Goal: Communication & Community: Answer question/provide support

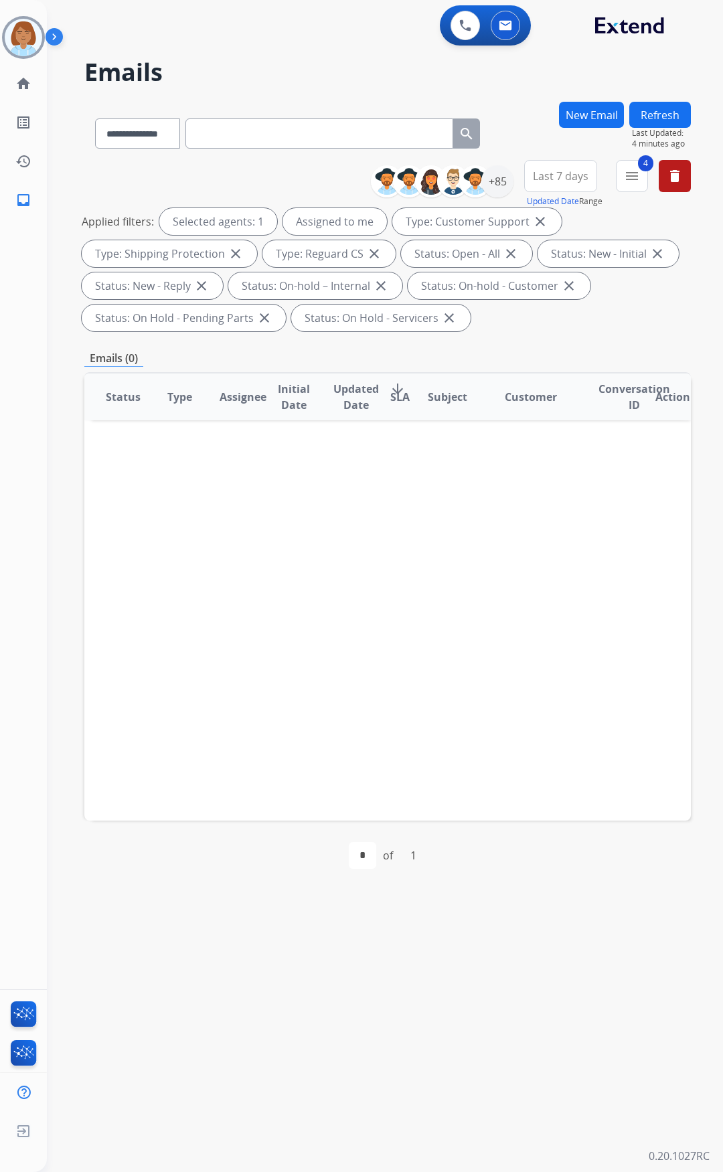
select select "**********"
click at [16, 33] on img at bounding box center [23, 37] width 37 height 37
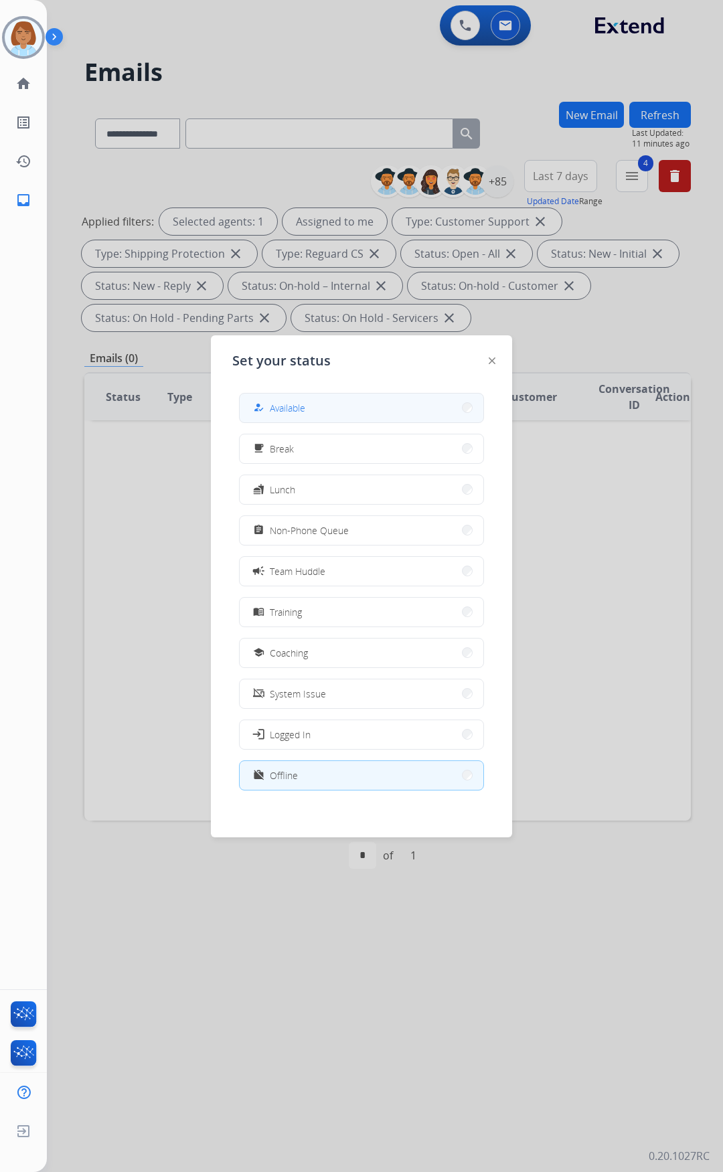
click at [397, 410] on button "how_to_reg Available" at bounding box center [362, 408] width 244 height 29
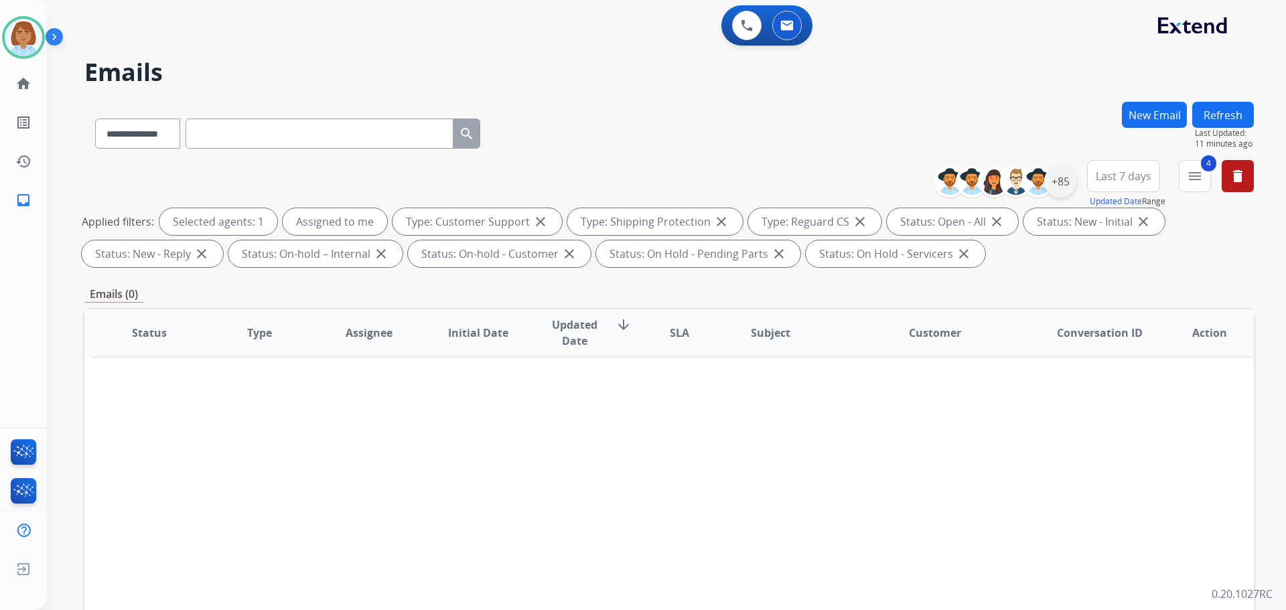
click at [722, 191] on div "+85" at bounding box center [1060, 181] width 32 height 32
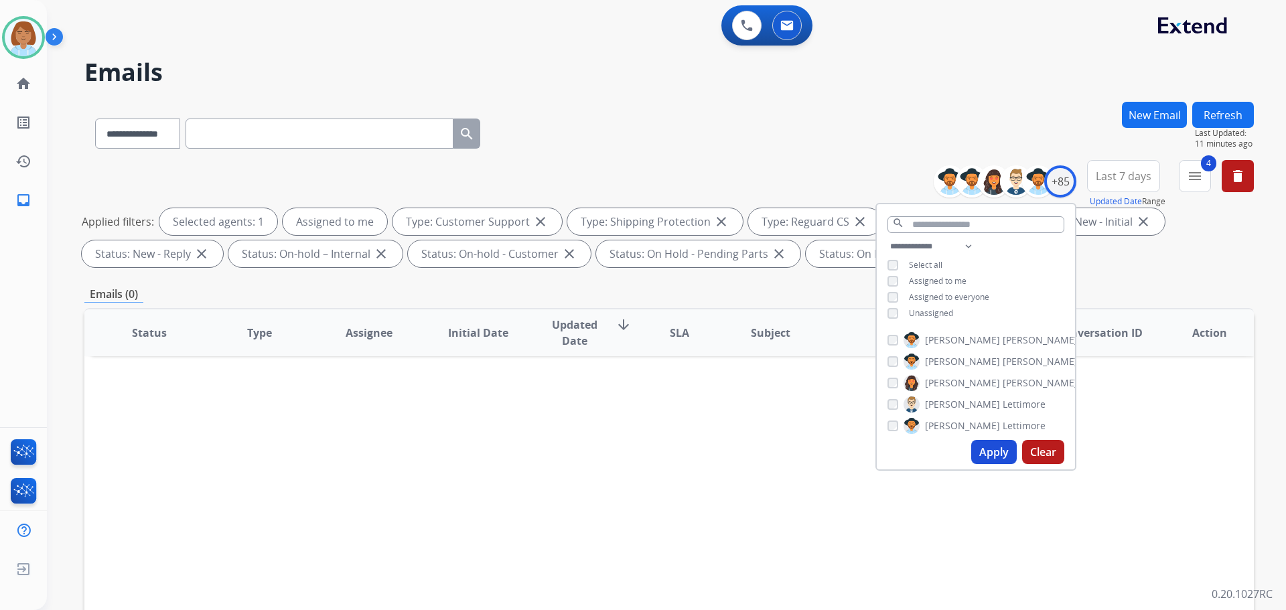
click at [722, 449] on button "Apply" at bounding box center [994, 452] width 46 height 24
drag, startPoint x: 692, startPoint y: 91, endPoint x: 709, endPoint y: 106, distance: 22.8
click at [692, 94] on div "**********" at bounding box center [650, 353] width 1207 height 610
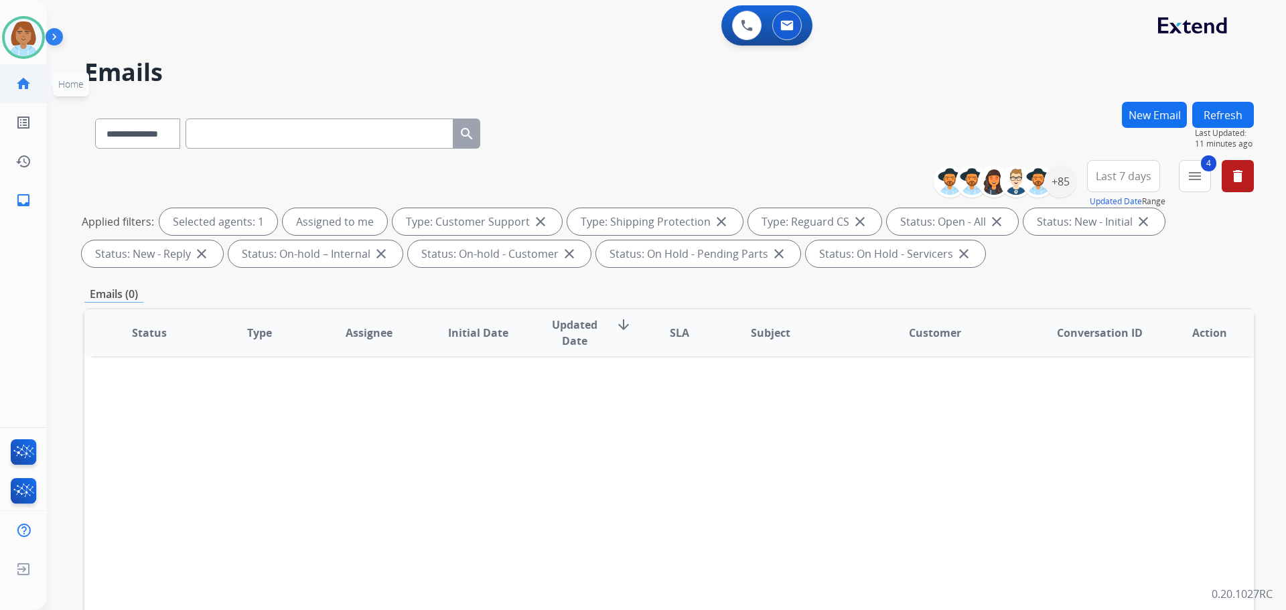
click at [21, 92] on link "home Home" at bounding box center [23, 83] width 37 height 37
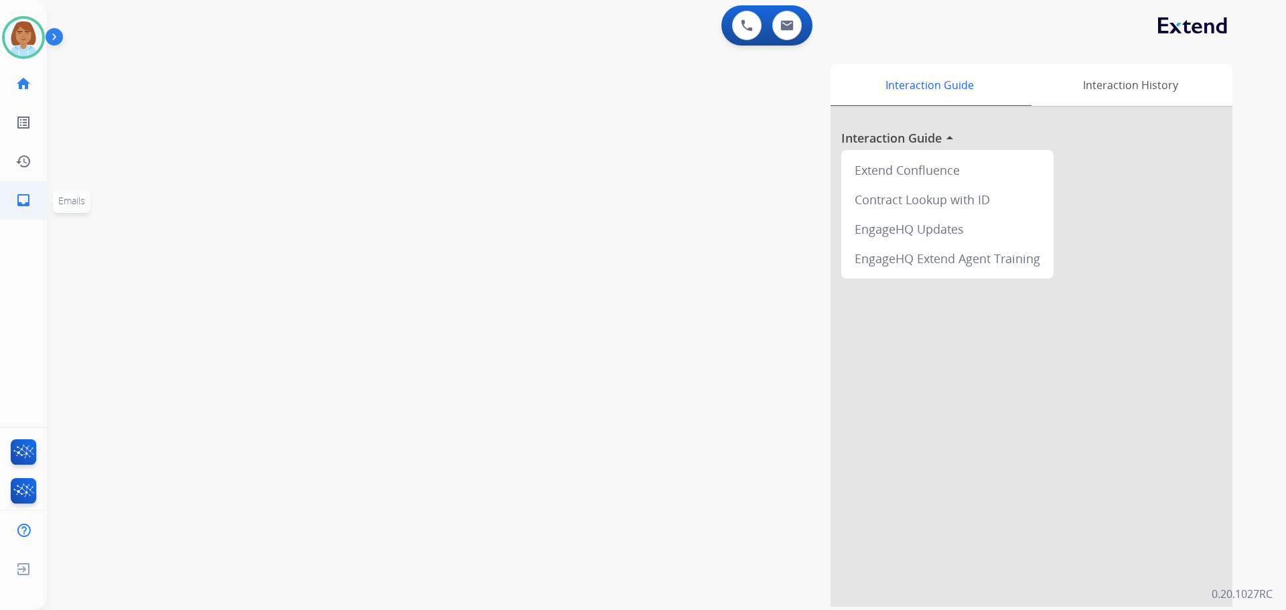
click at [18, 204] on mat-icon "inbox" at bounding box center [23, 200] width 16 height 16
select select "**********"
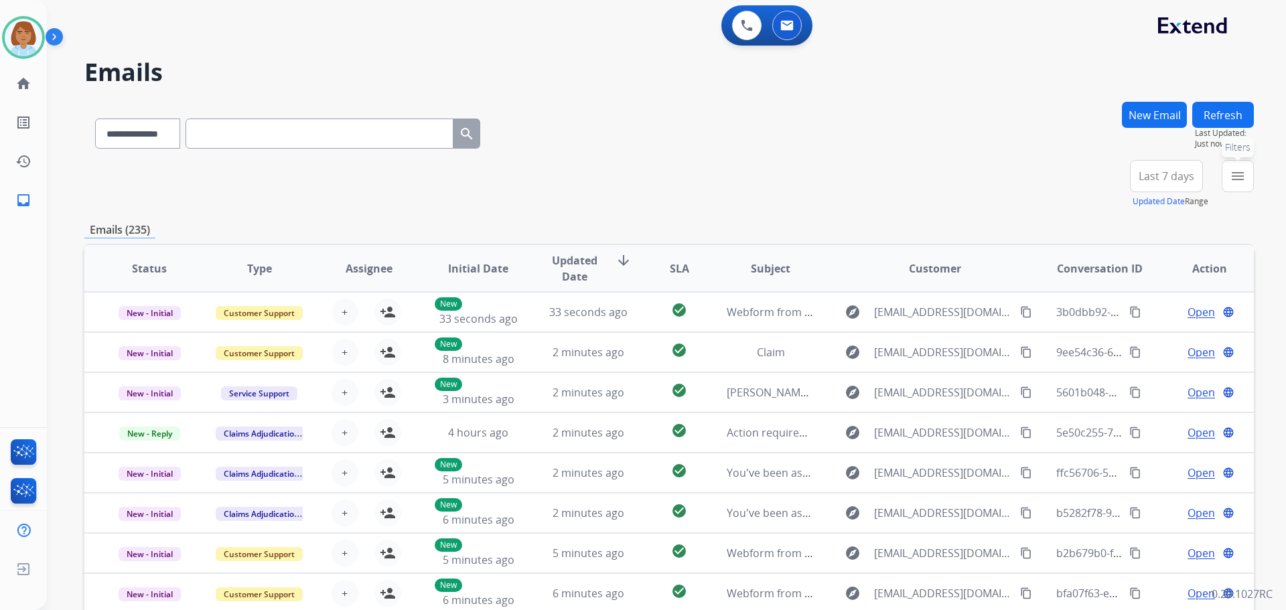
click at [722, 183] on mat-icon "menu" at bounding box center [1237, 176] width 16 height 16
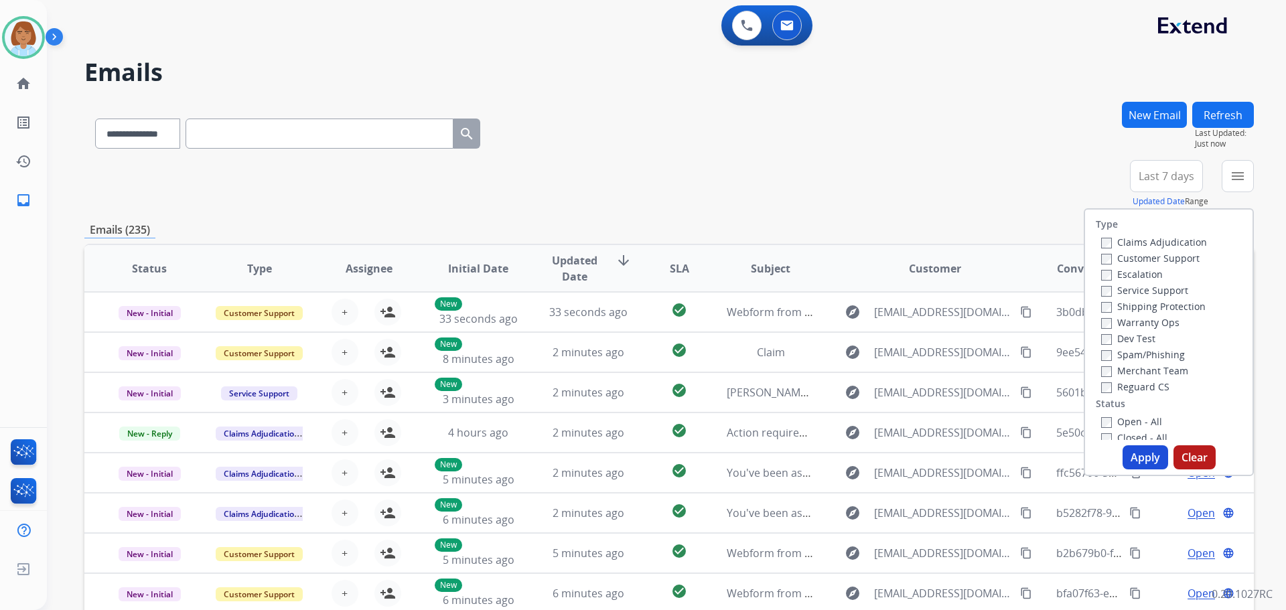
click at [722, 255] on label "Customer Support" at bounding box center [1150, 258] width 98 height 13
click at [722, 305] on label "Shipping Protection" at bounding box center [1153, 306] width 104 height 13
click at [722, 382] on label "Reguard CS" at bounding box center [1135, 386] width 68 height 13
click at [722, 418] on label "Open - All" at bounding box center [1131, 421] width 61 height 13
click at [722, 459] on button "Apply" at bounding box center [1145, 457] width 46 height 24
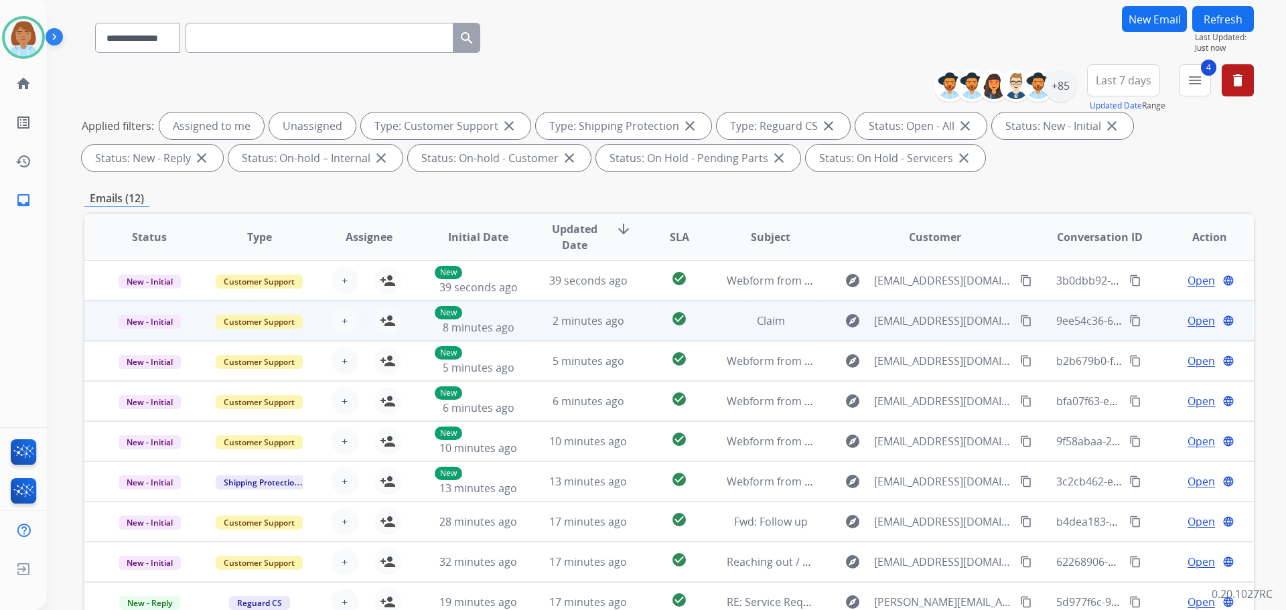
scroll to position [201, 0]
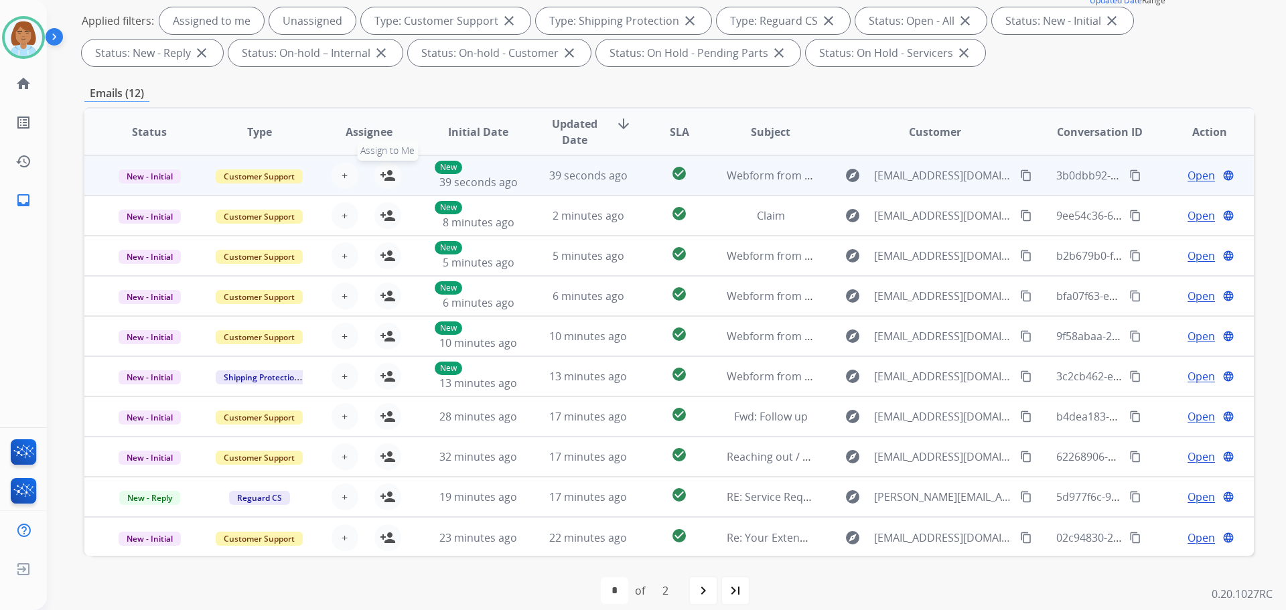
click at [391, 178] on mat-icon "person_add" at bounding box center [388, 175] width 16 height 16
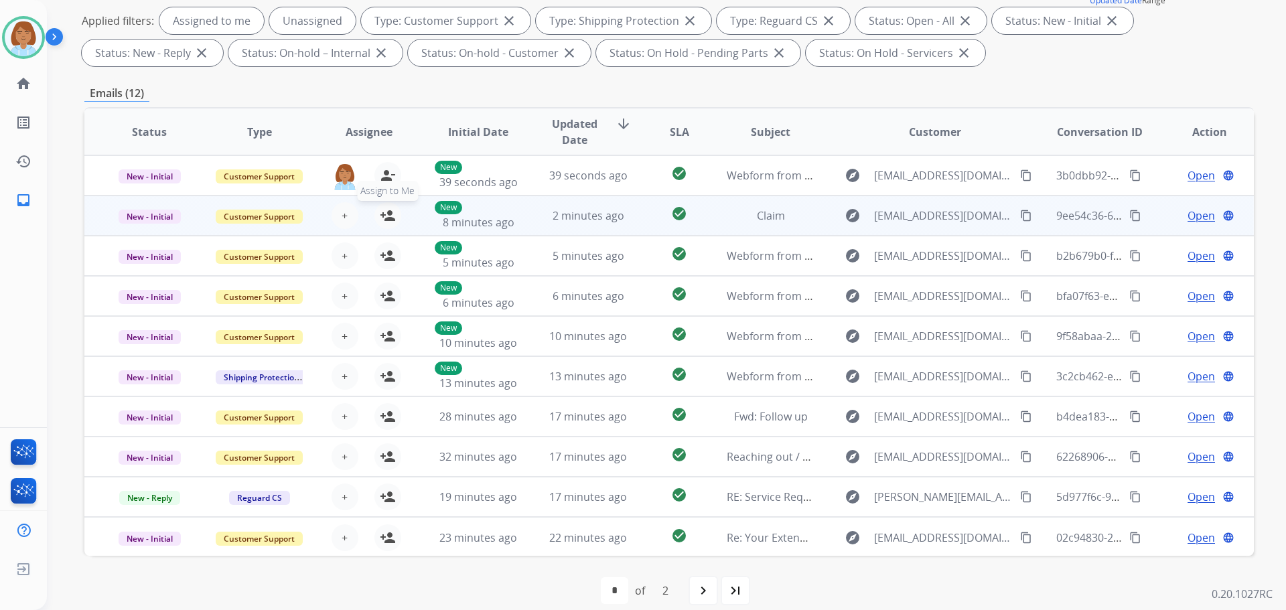
click at [389, 216] on mat-icon "person_add" at bounding box center [388, 216] width 16 height 16
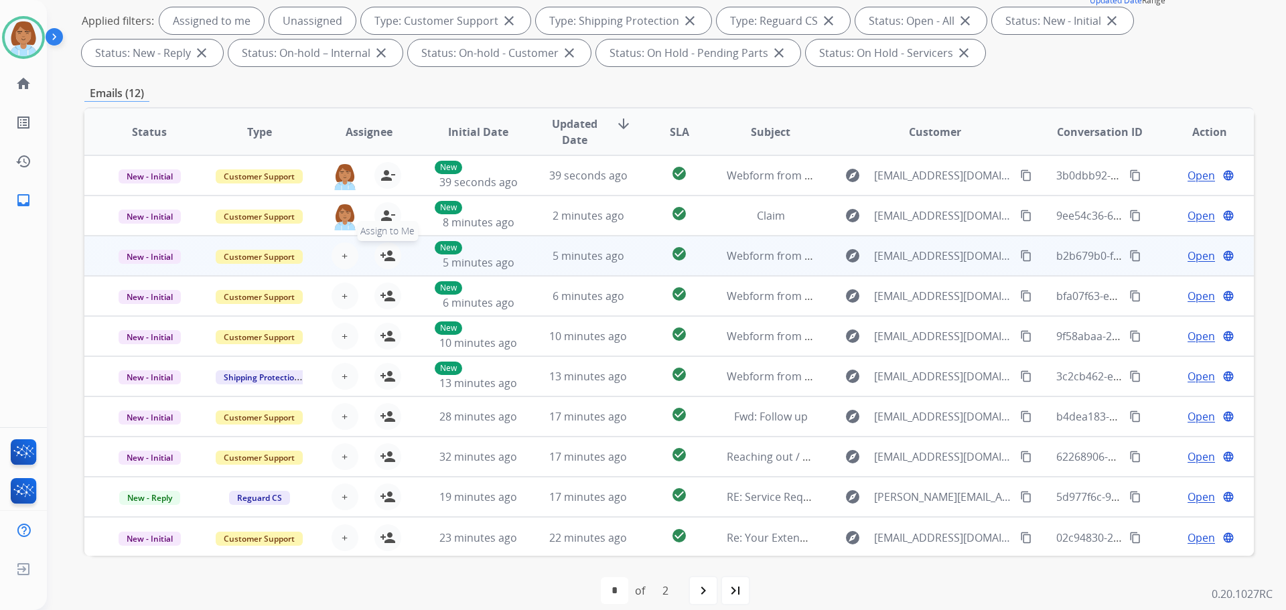
click at [390, 255] on mat-icon "person_add" at bounding box center [388, 256] width 16 height 16
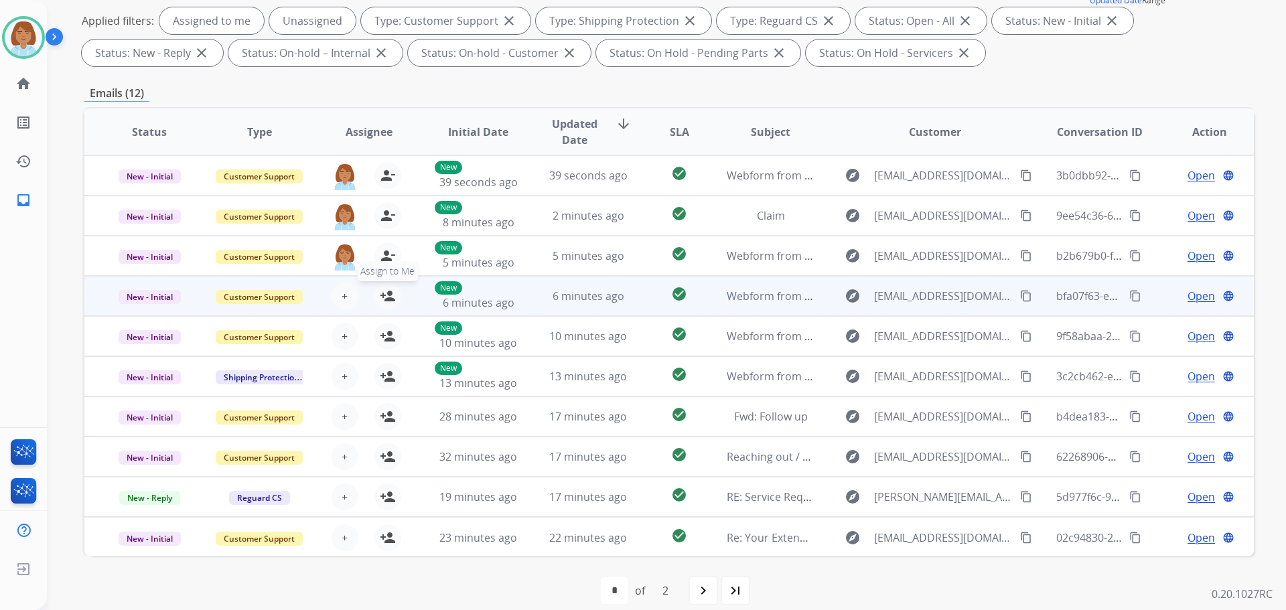
click at [388, 294] on mat-icon "person_add" at bounding box center [388, 296] width 16 height 16
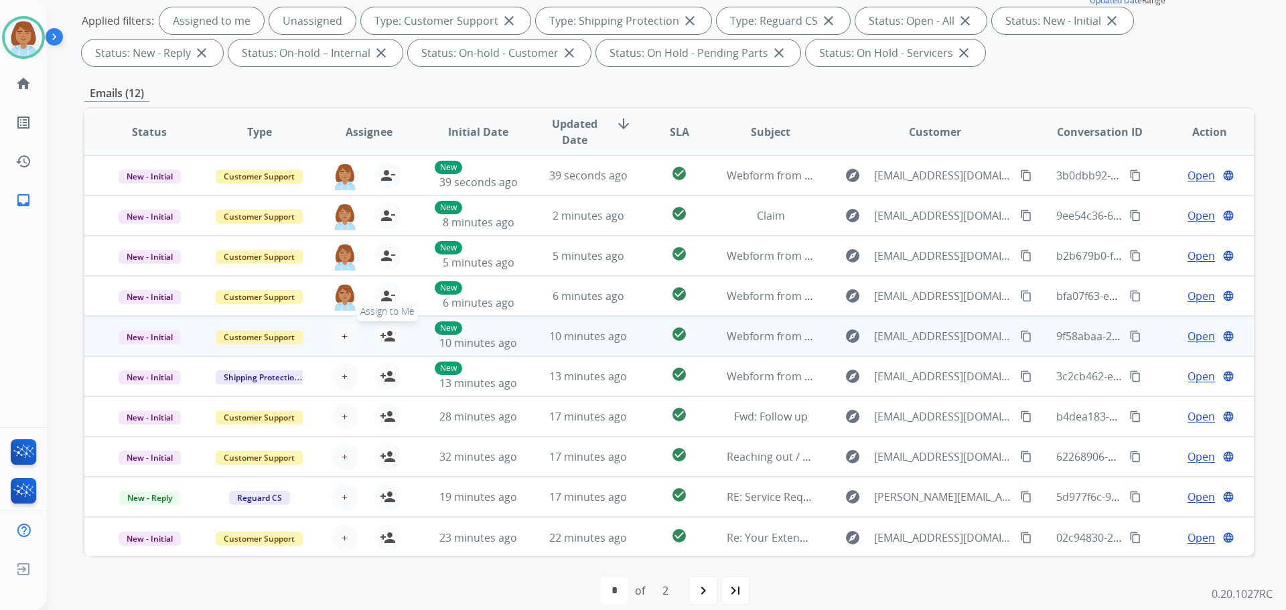
click at [392, 337] on mat-icon "person_add" at bounding box center [388, 336] width 16 height 16
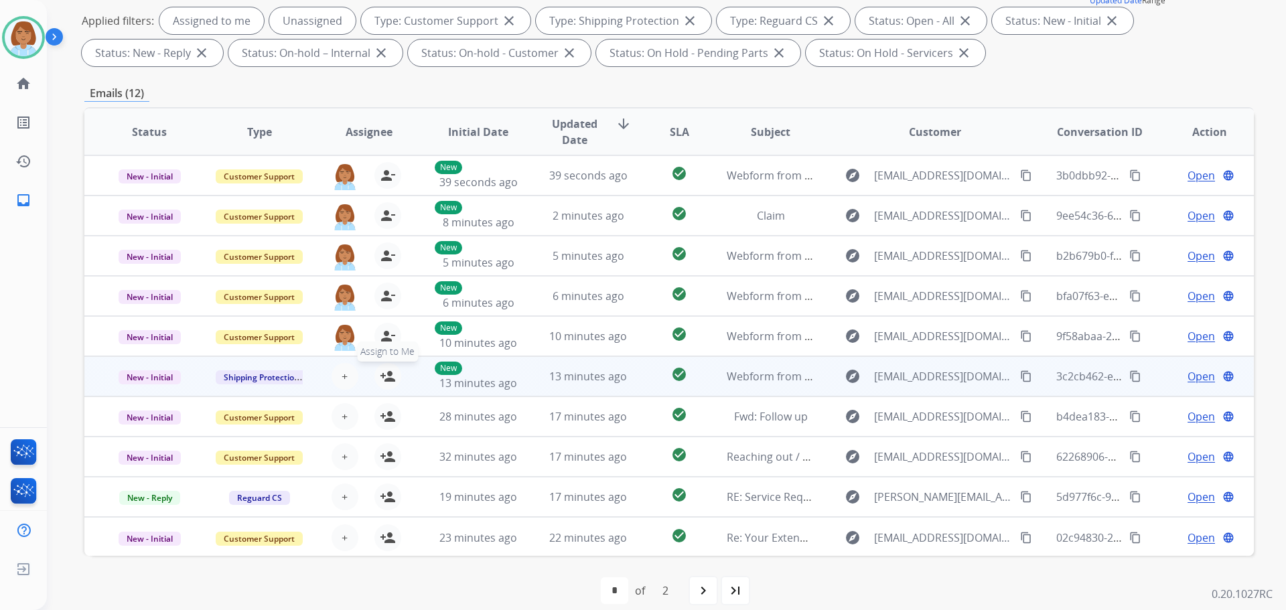
click at [389, 378] on mat-icon "person_add" at bounding box center [388, 376] width 16 height 16
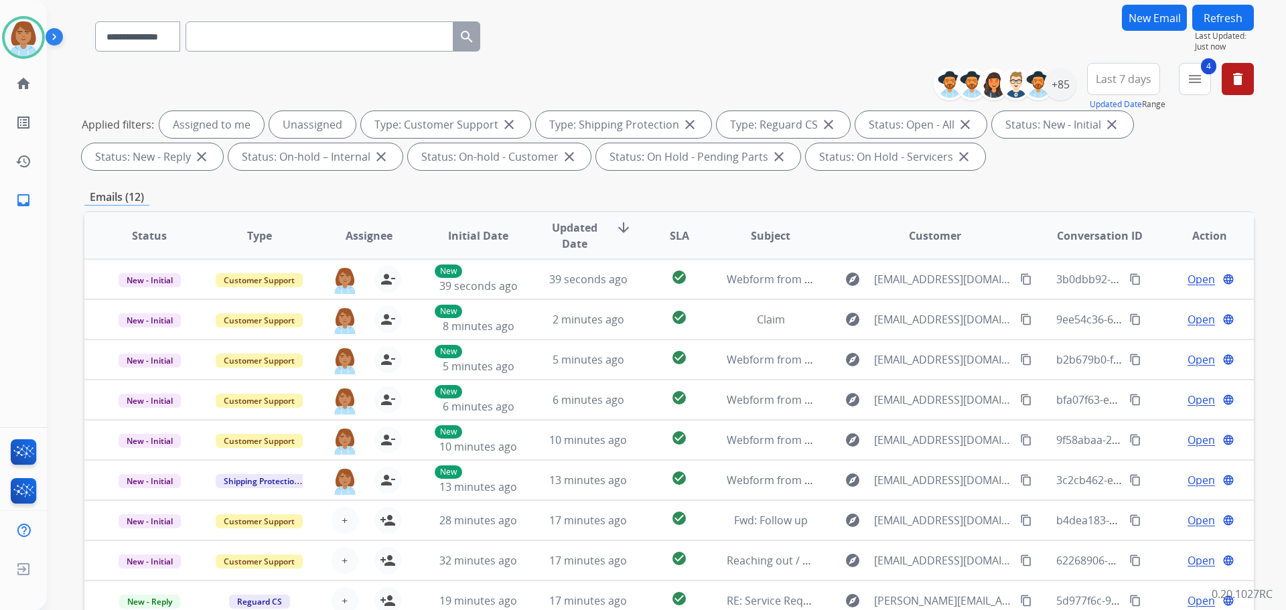
scroll to position [0, 0]
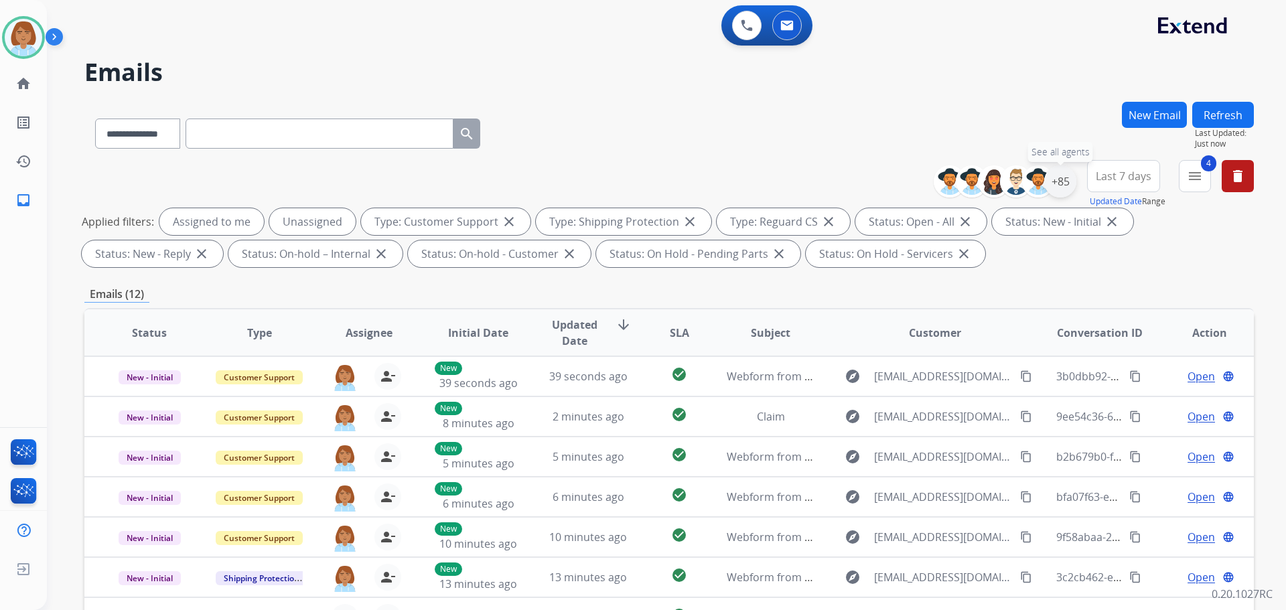
click at [722, 192] on div "+85" at bounding box center [1060, 181] width 32 height 32
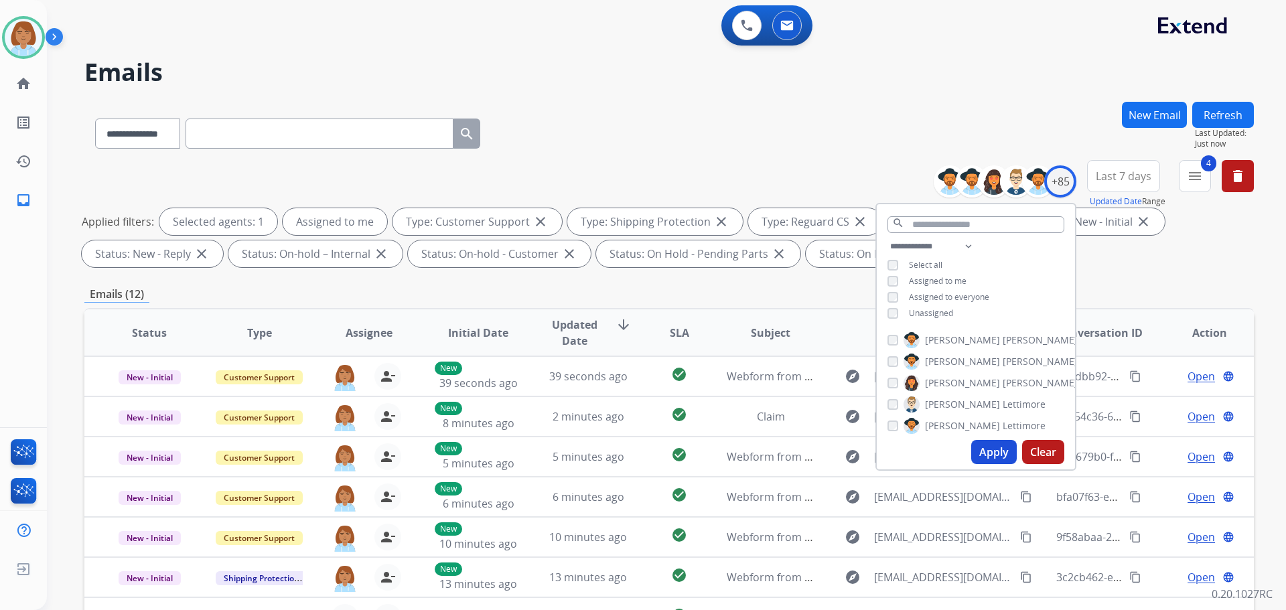
drag, startPoint x: 1005, startPoint y: 449, endPoint x: 1012, endPoint y: 449, distance: 7.4
click at [722, 449] on button "Apply" at bounding box center [994, 452] width 46 height 24
click at [722, 274] on div "**********" at bounding box center [668, 464] width 1169 height 724
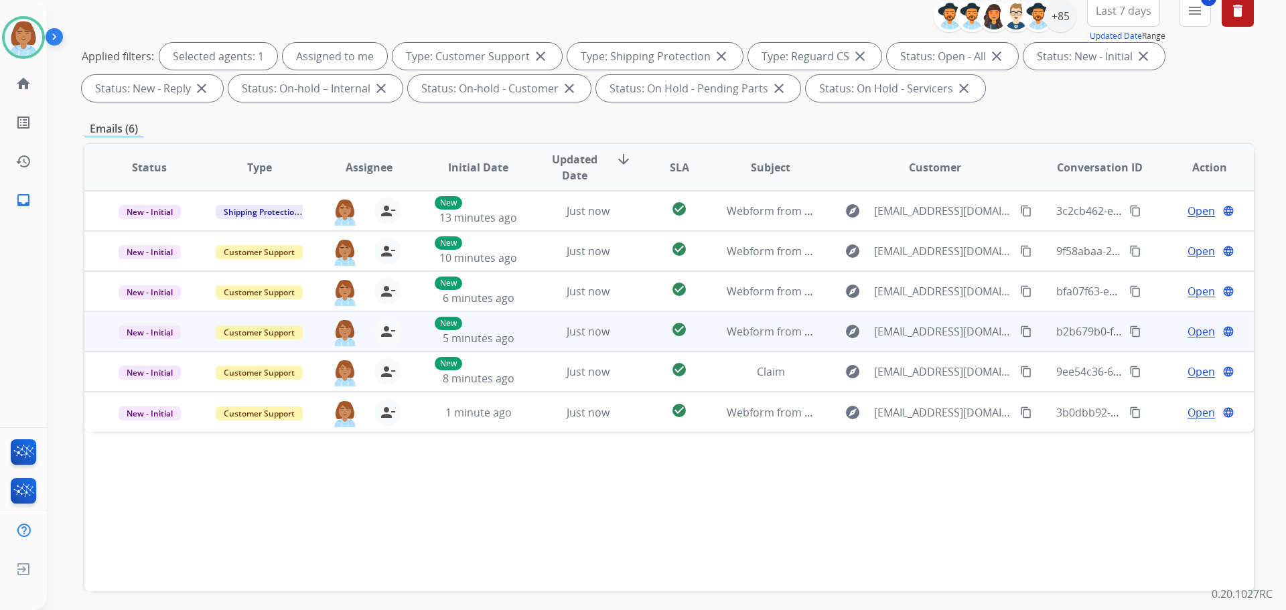
scroll to position [201, 0]
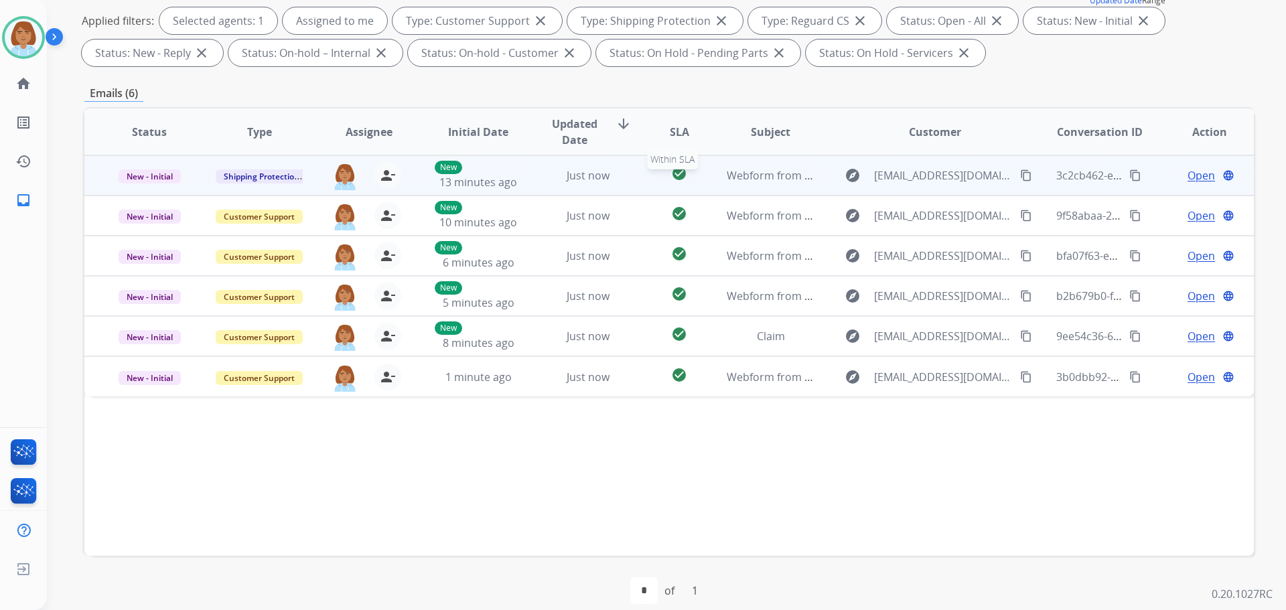
click at [658, 179] on div "check_circle" at bounding box center [678, 175] width 51 height 20
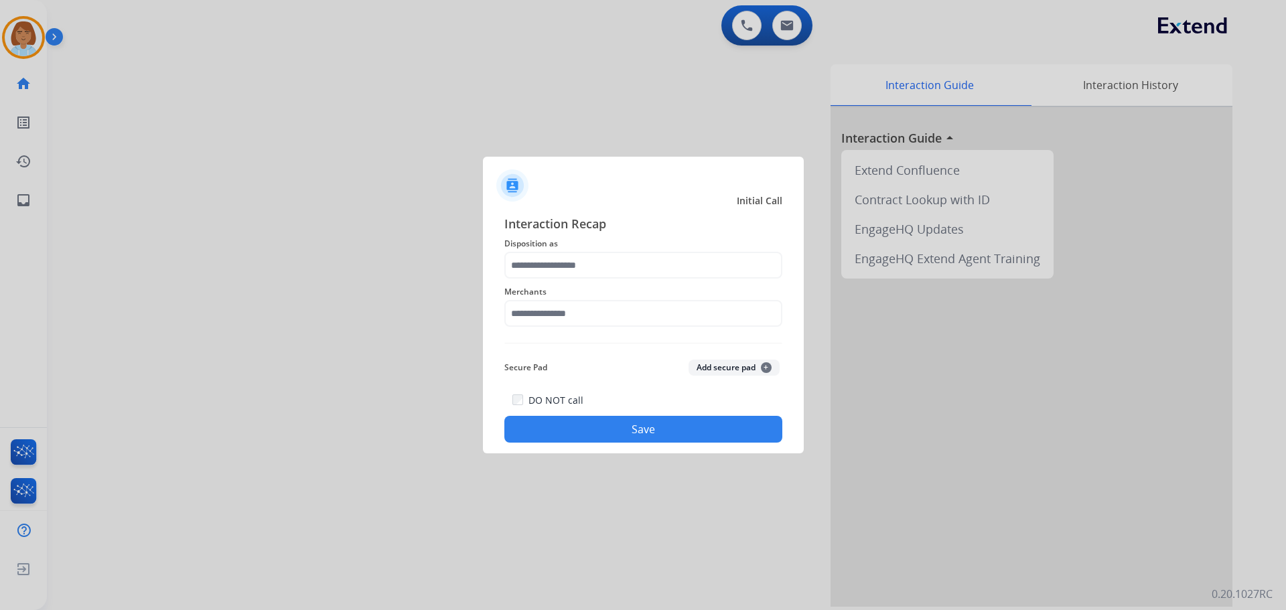
drag, startPoint x: 614, startPoint y: 247, endPoint x: 611, endPoint y: 260, distance: 13.8
click at [613, 253] on div "Interaction Recap Disposition as Merchants Secure Pad Add secure pad + DO NOT c…" at bounding box center [643, 328] width 278 height 228
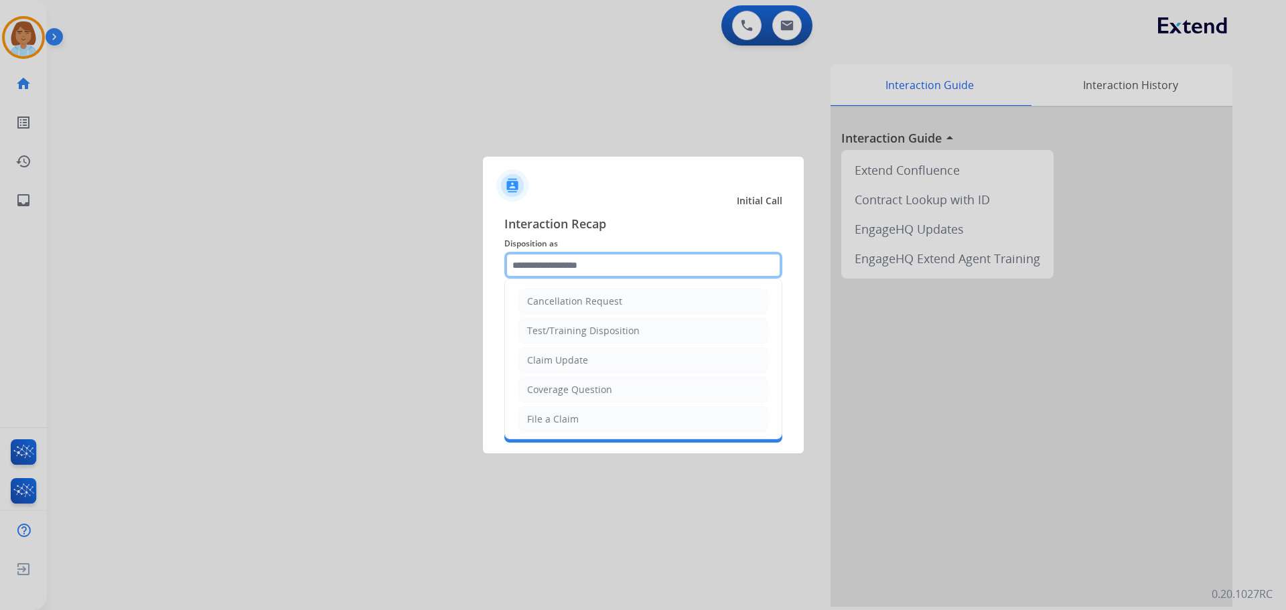
click at [611, 260] on input "text" at bounding box center [643, 265] width 278 height 27
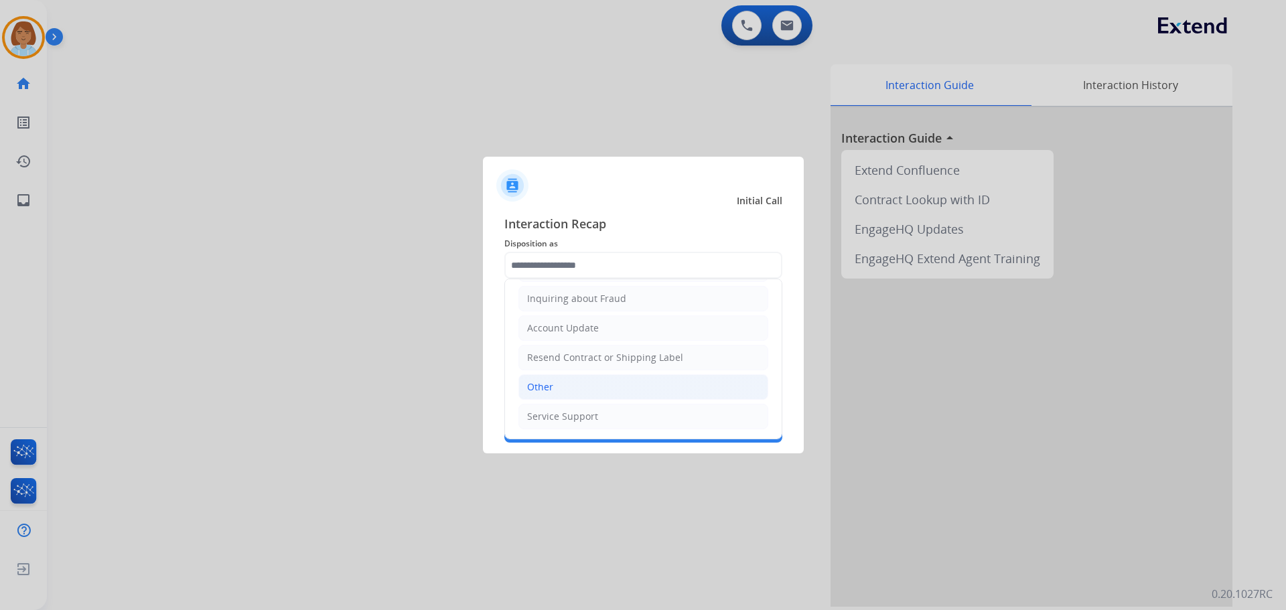
click at [572, 392] on li "Other" at bounding box center [643, 386] width 250 height 25
type input "*****"
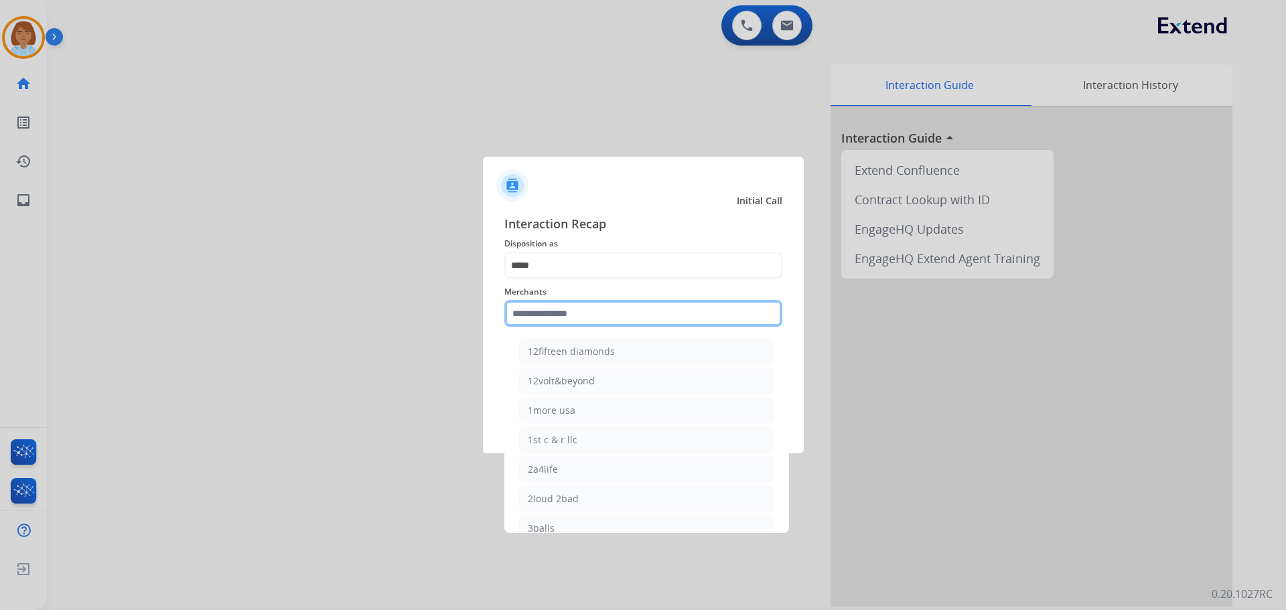
click at [562, 323] on input "text" at bounding box center [643, 313] width 278 height 27
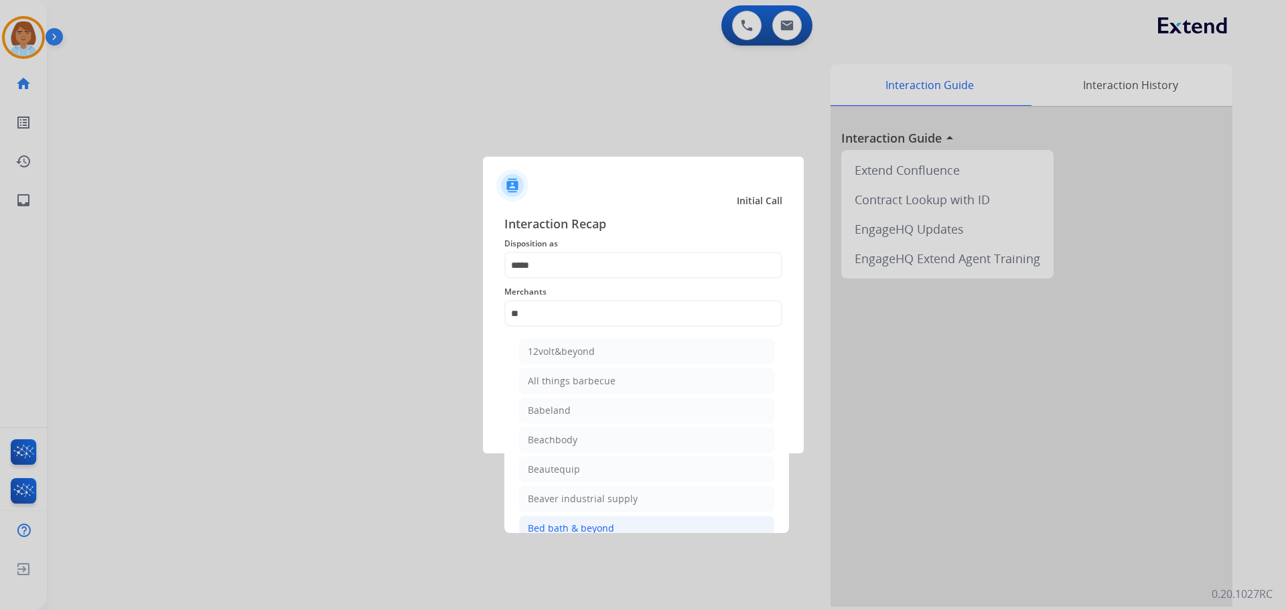
click at [579, 526] on div "Bed bath & beyond" at bounding box center [571, 528] width 86 height 13
type input "**********"
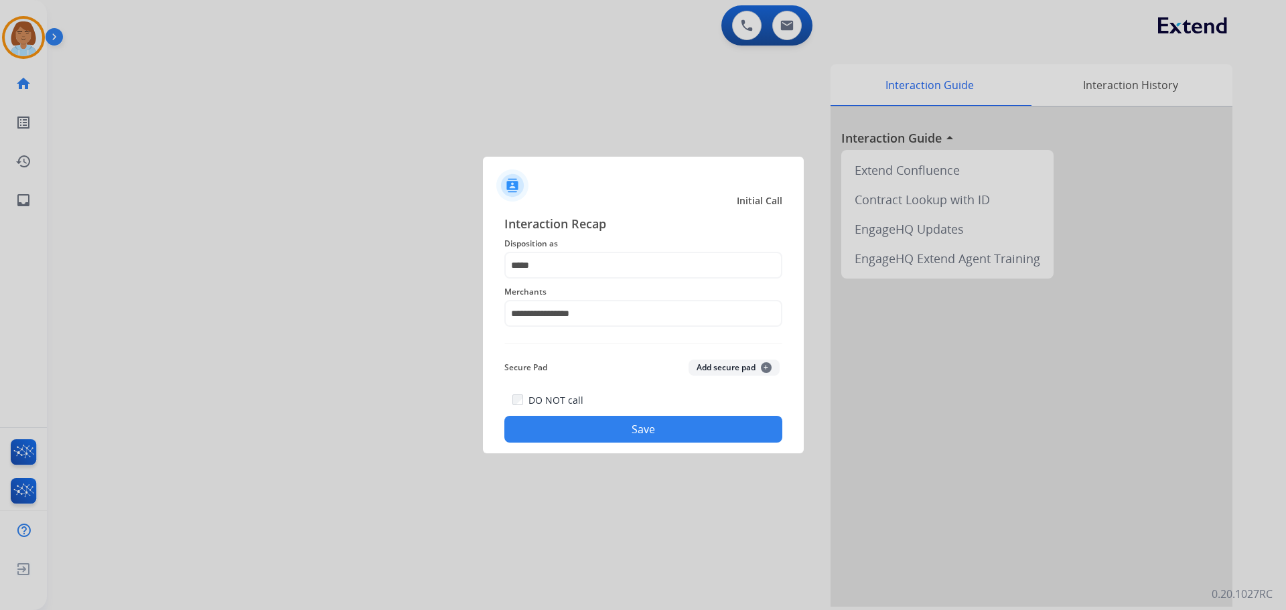
click at [631, 413] on div "DO NOT call Save" at bounding box center [643, 417] width 278 height 51
click at [627, 422] on button "Save" at bounding box center [643, 429] width 278 height 27
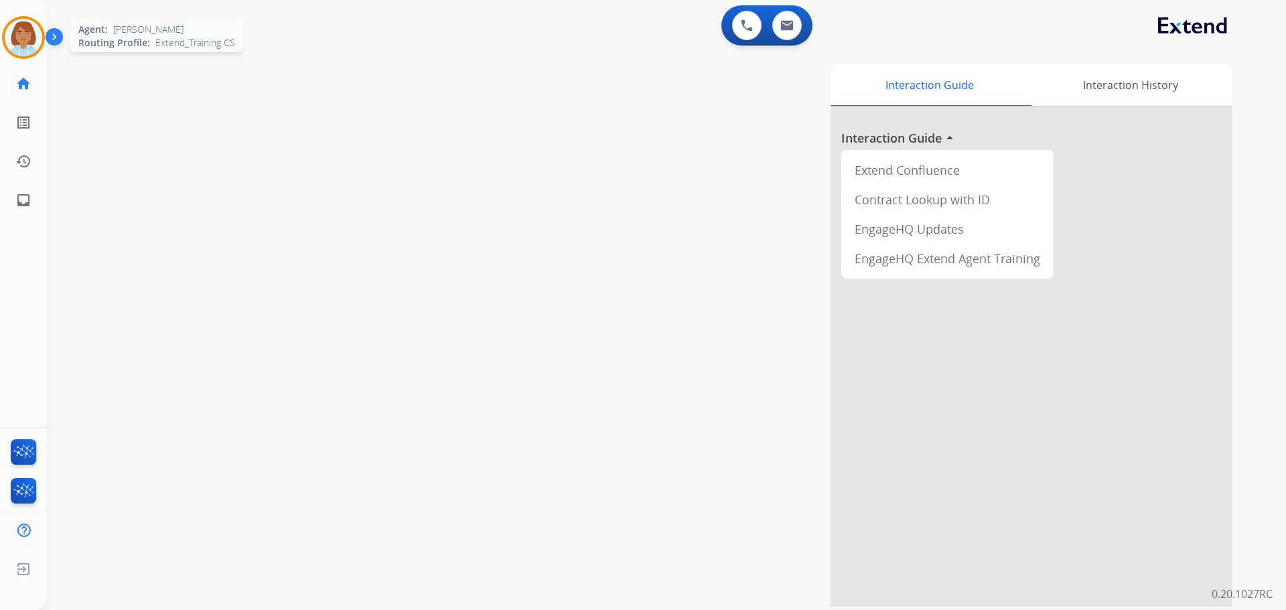
click at [21, 36] on img at bounding box center [23, 37] width 37 height 37
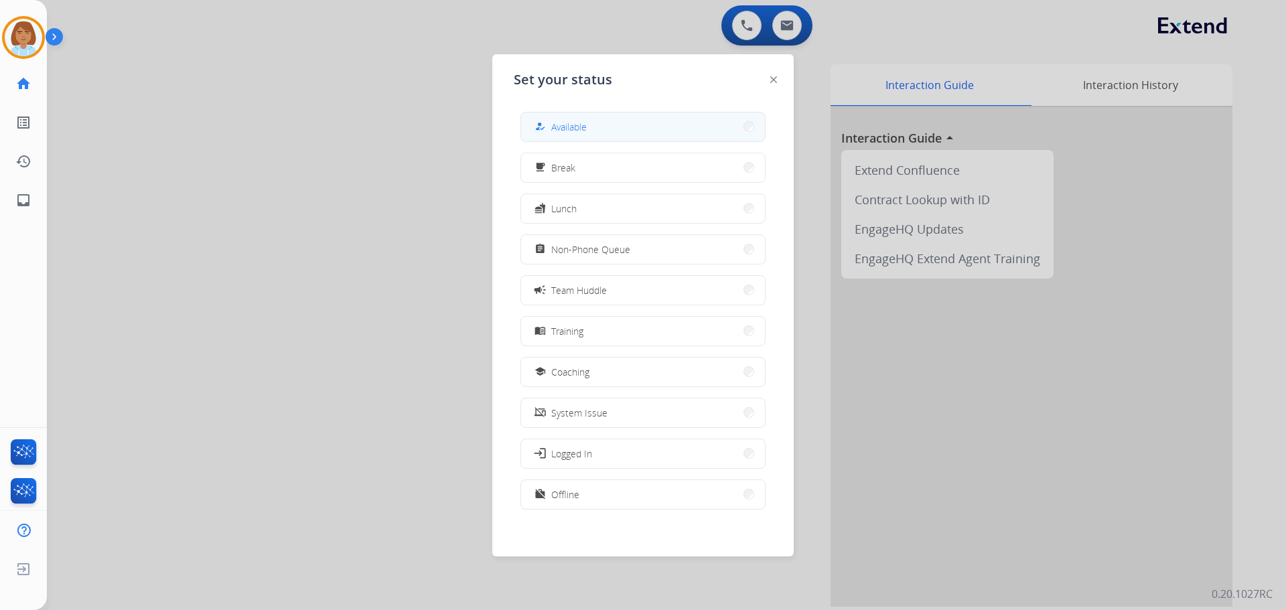
click at [654, 133] on button "how_to_reg Available" at bounding box center [643, 126] width 244 height 29
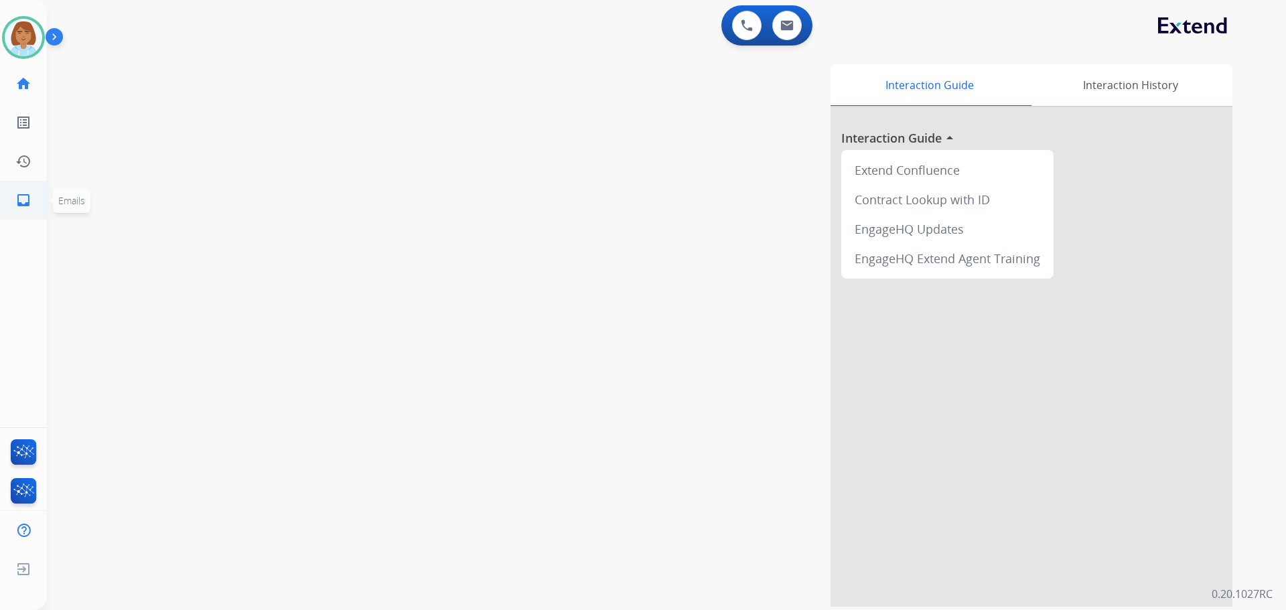
click at [21, 186] on link "inbox Emails" at bounding box center [23, 199] width 37 height 37
select select "**********"
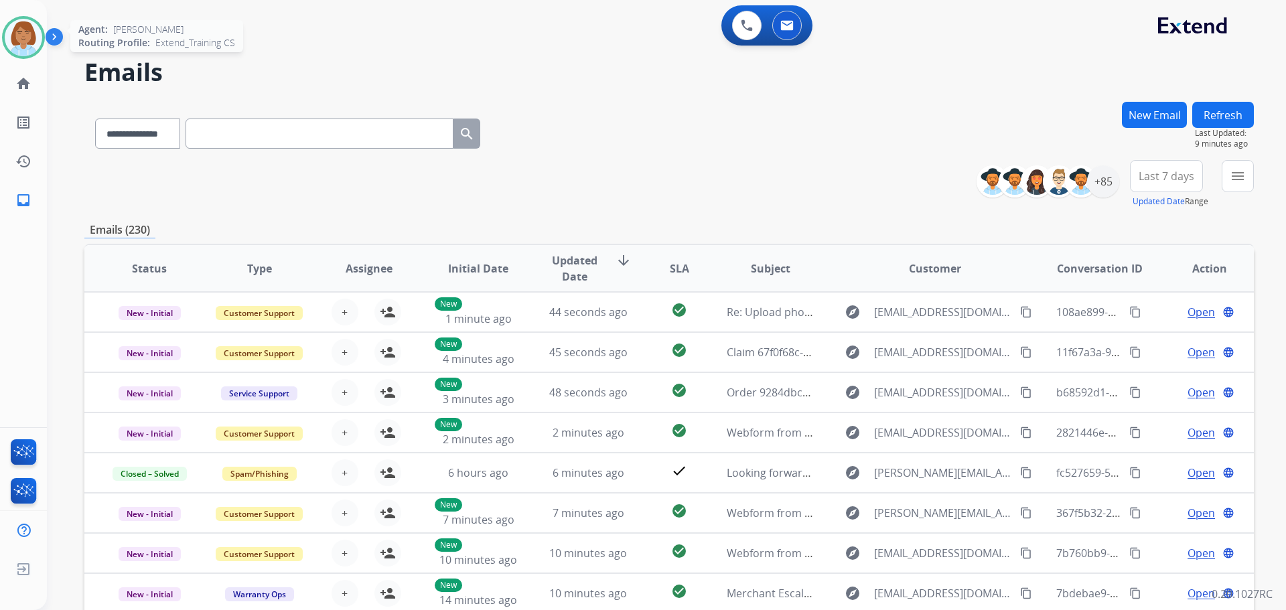
click at [25, 33] on img at bounding box center [23, 37] width 37 height 37
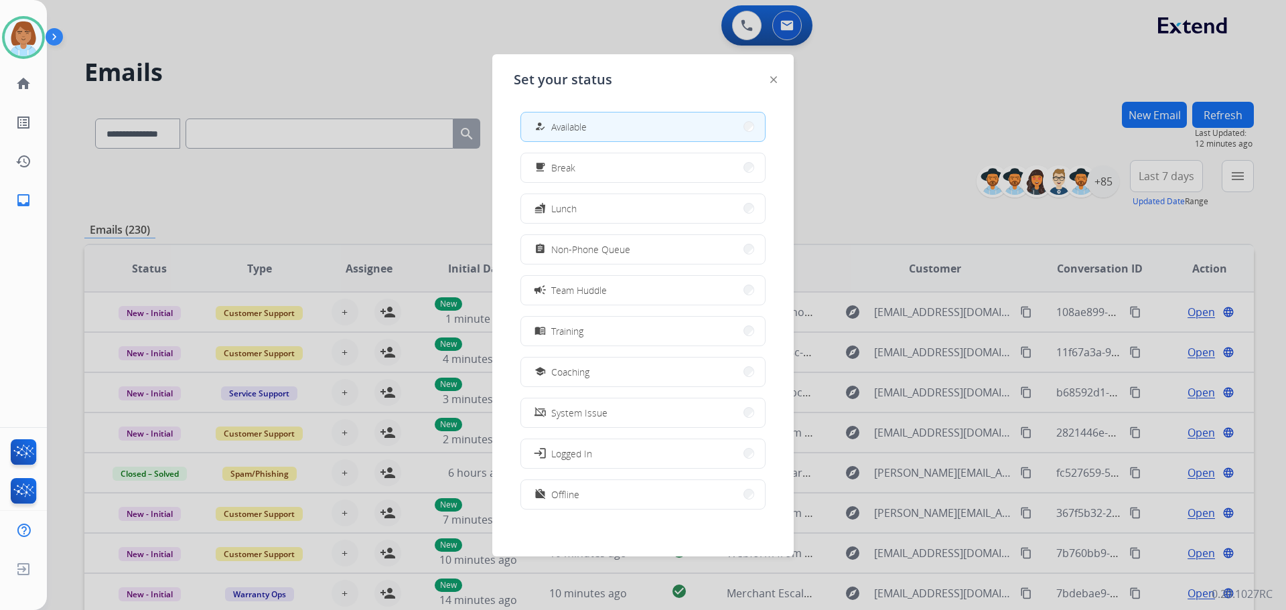
click at [722, 179] on div at bounding box center [643, 305] width 1286 height 610
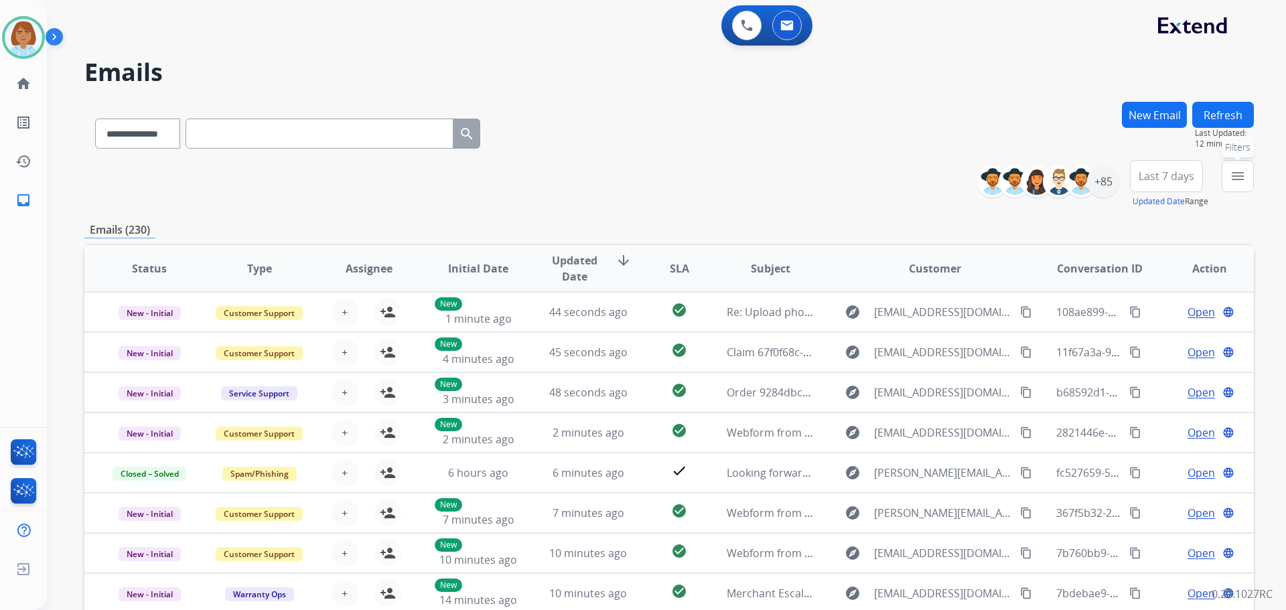
click at [722, 179] on button "menu Filters" at bounding box center [1237, 176] width 32 height 32
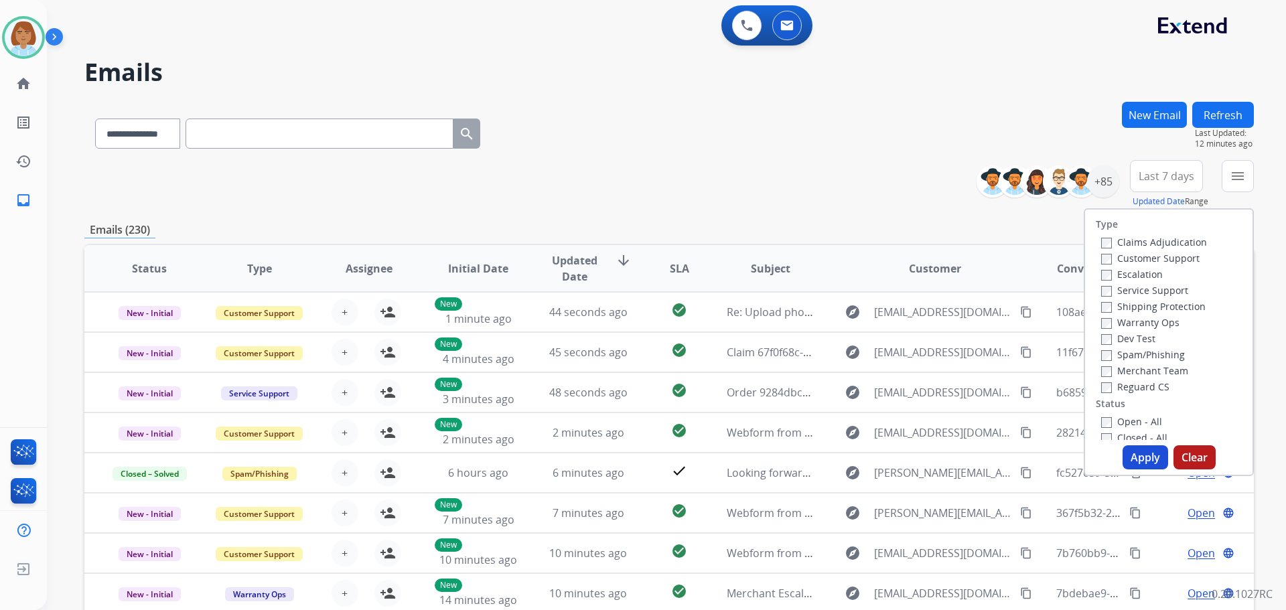
click at [722, 254] on label "Customer Support" at bounding box center [1150, 258] width 98 height 13
drag, startPoint x: 1152, startPoint y: 299, endPoint x: 1148, endPoint y: 343, distance: 44.4
click at [722, 301] on div "Shipping Protection" at bounding box center [1154, 306] width 106 height 16
click at [722, 311] on label "Shipping Protection" at bounding box center [1153, 306] width 104 height 13
click at [722, 380] on label "Reguard CS" at bounding box center [1135, 386] width 68 height 13
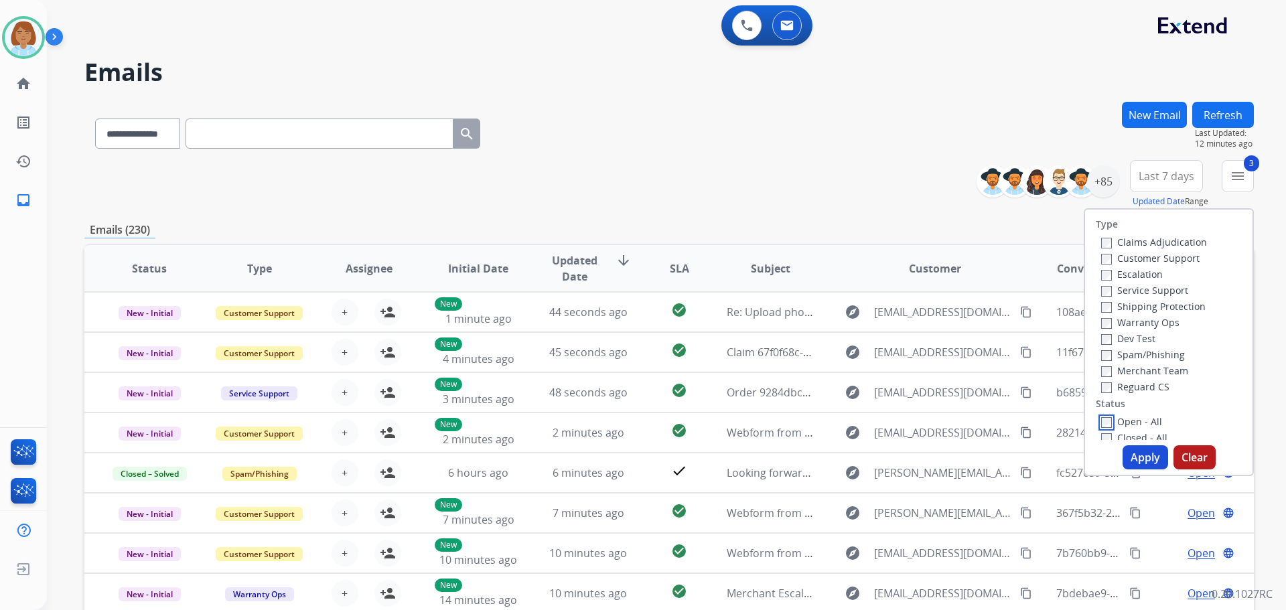
click at [722, 431] on div "Open - All Closed - All New - Initial New - Reply On-hold – Internal On-hold - …" at bounding box center [1168, 509] width 146 height 193
drag, startPoint x: 1138, startPoint y: 469, endPoint x: 1124, endPoint y: 445, distance: 28.2
click at [722, 468] on div "Type Claims Adjudication Customer Support Escalation Service Support Shipping P…" at bounding box center [1168, 342] width 170 height 268
click at [722, 415] on div "Open - All" at bounding box center [1171, 421] width 141 height 16
click at [722, 455] on button "Apply" at bounding box center [1145, 457] width 46 height 24
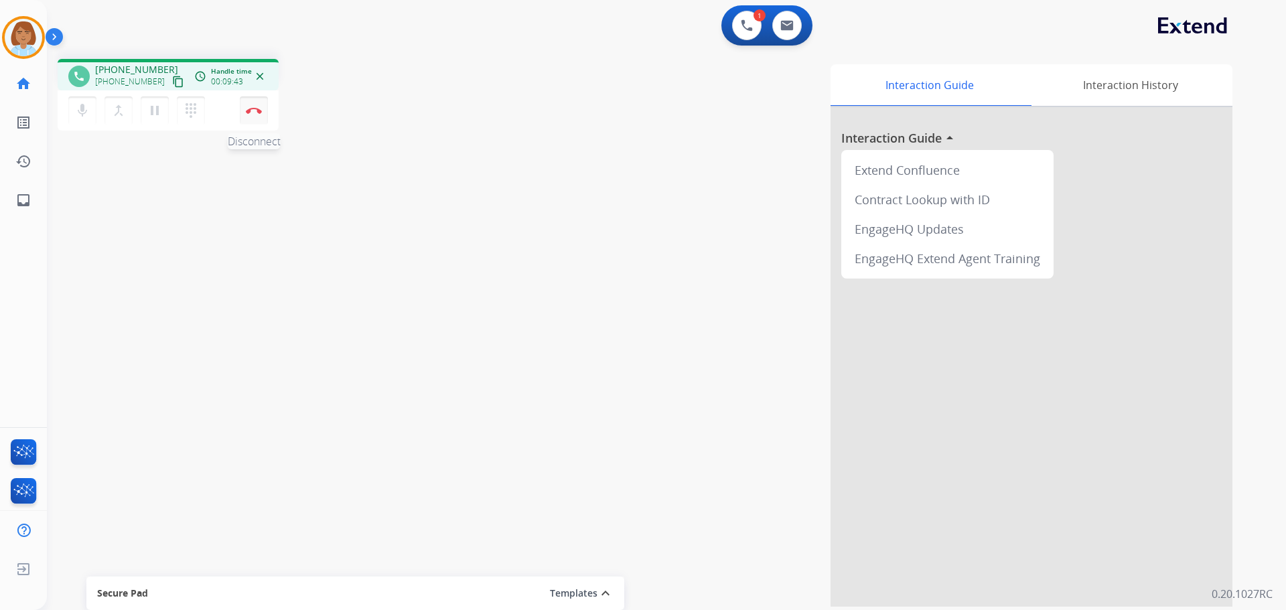
click at [254, 106] on button "Disconnect" at bounding box center [254, 110] width 28 height 28
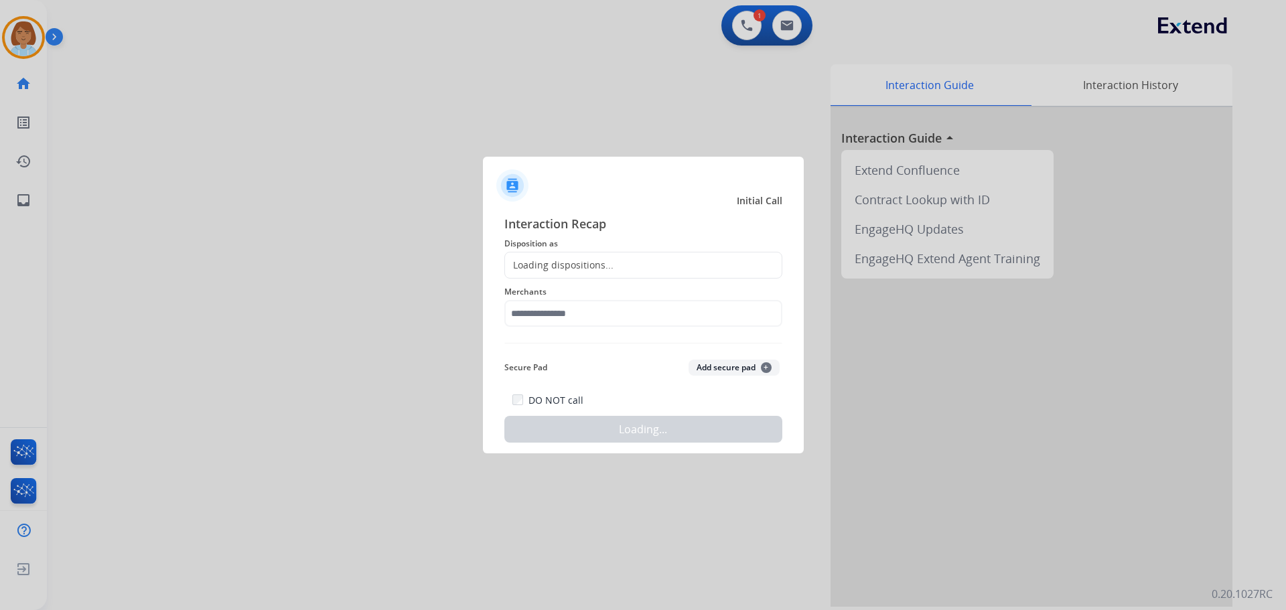
click at [541, 244] on span "Disposition as" at bounding box center [643, 244] width 278 height 16
click at [541, 257] on div "Loading dispositions..." at bounding box center [643, 265] width 278 height 27
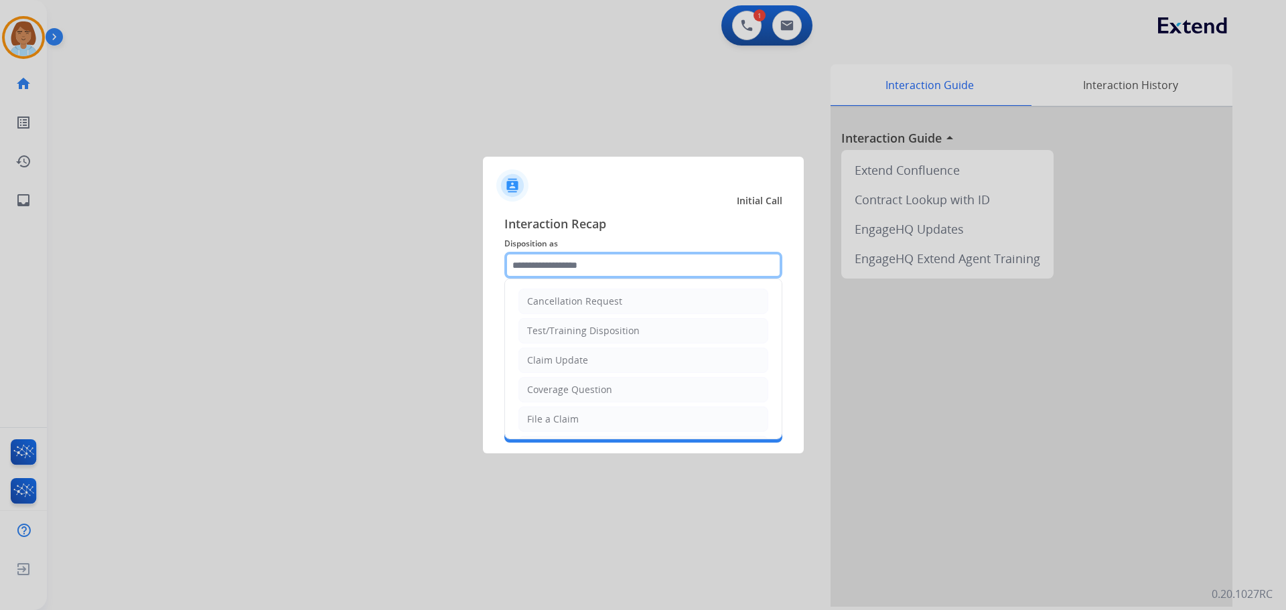
click at [561, 274] on input "text" at bounding box center [643, 265] width 278 height 27
click at [587, 421] on li "File a Claim" at bounding box center [643, 418] width 250 height 25
type input "**********"
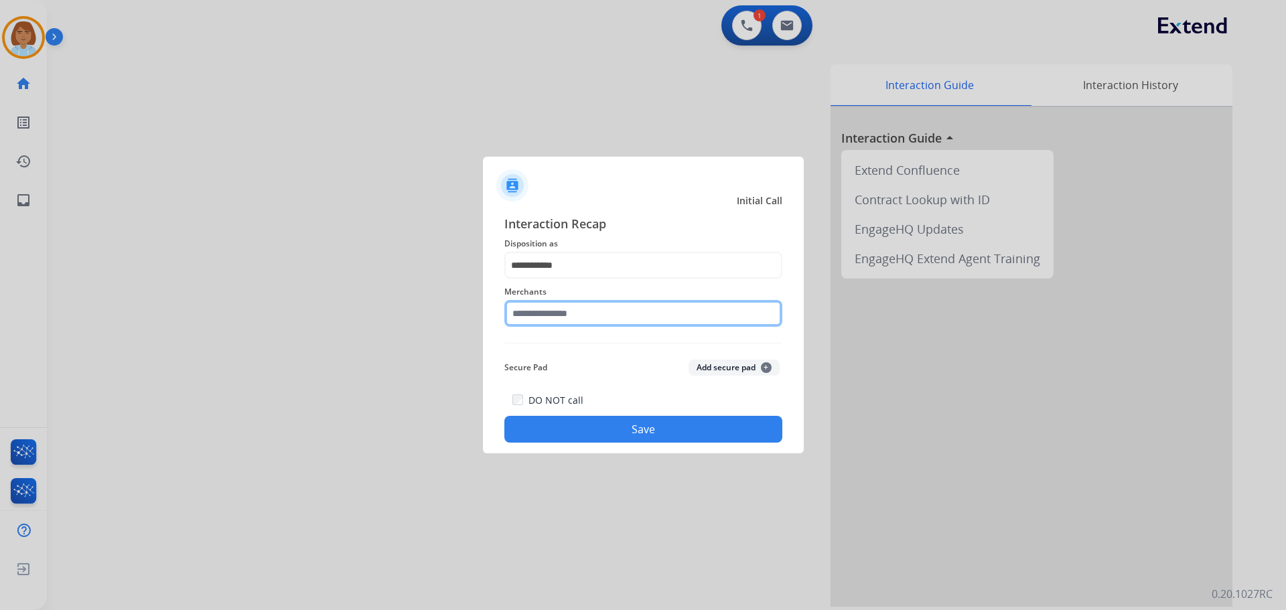
click at [590, 321] on input "text" at bounding box center [643, 313] width 278 height 27
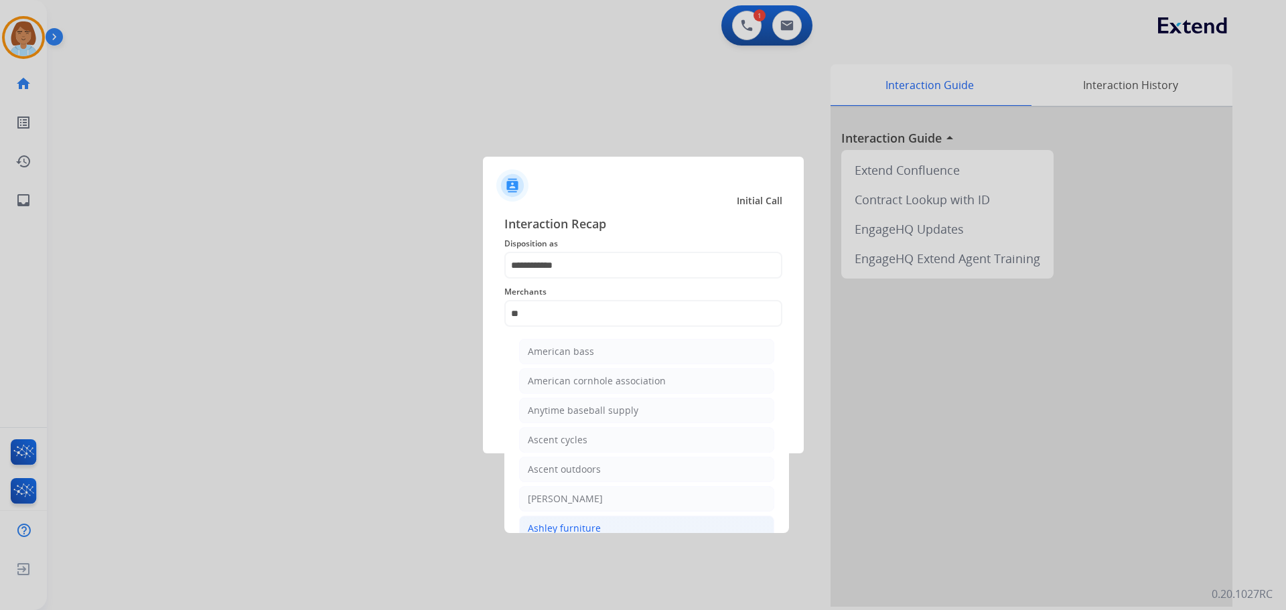
click at [539, 523] on div "Ashley furniture" at bounding box center [564, 528] width 73 height 13
type input "**********"
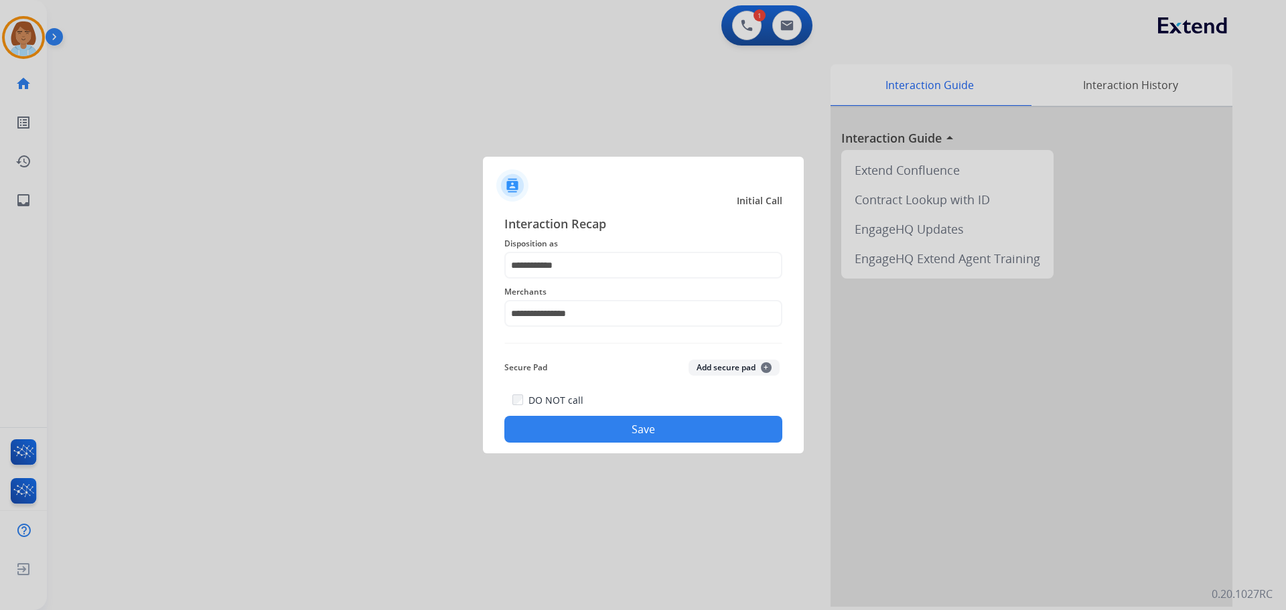
click at [621, 435] on button "Save" at bounding box center [643, 429] width 278 height 27
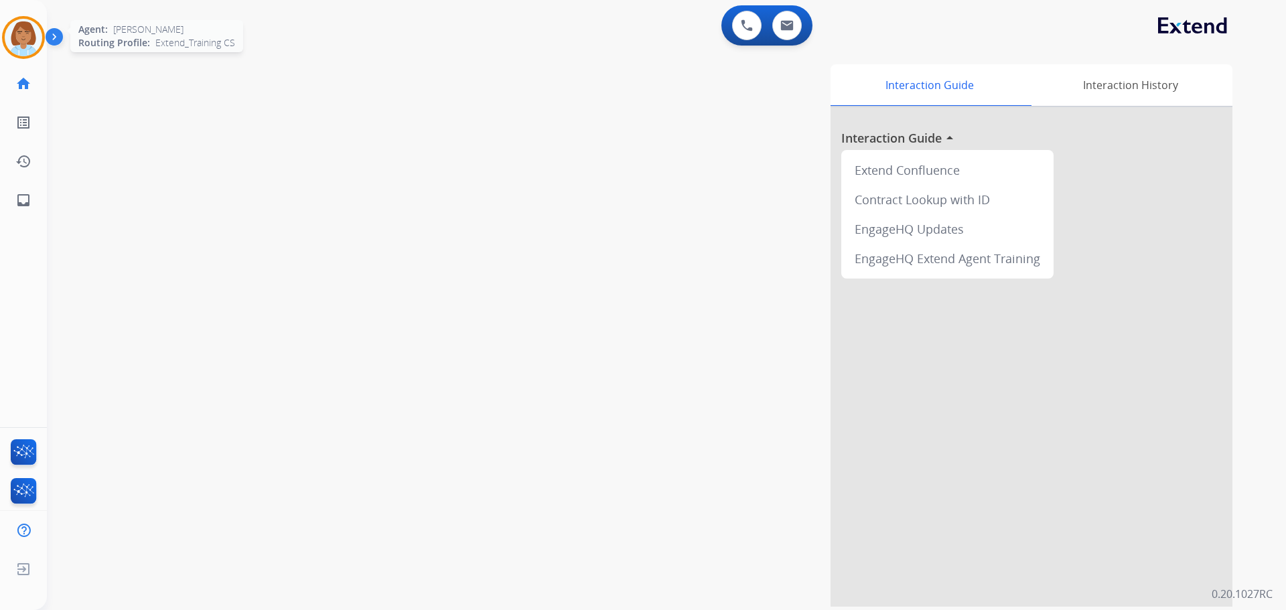
click at [24, 40] on img at bounding box center [23, 37] width 37 height 37
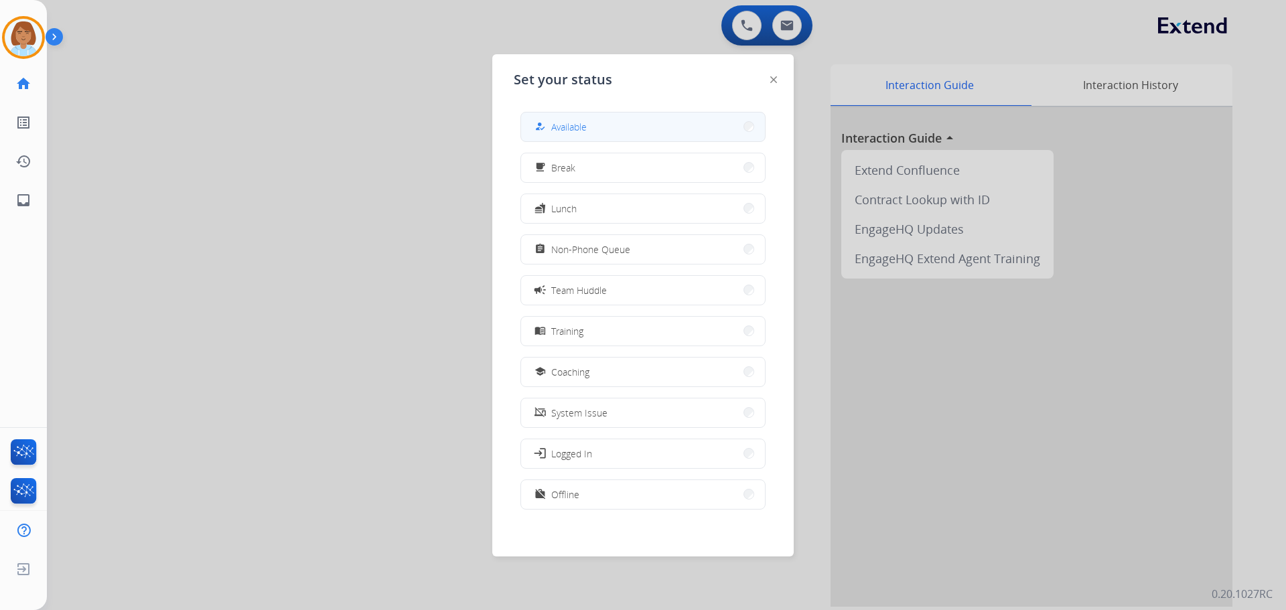
click at [655, 127] on button "how_to_reg Available" at bounding box center [643, 126] width 244 height 29
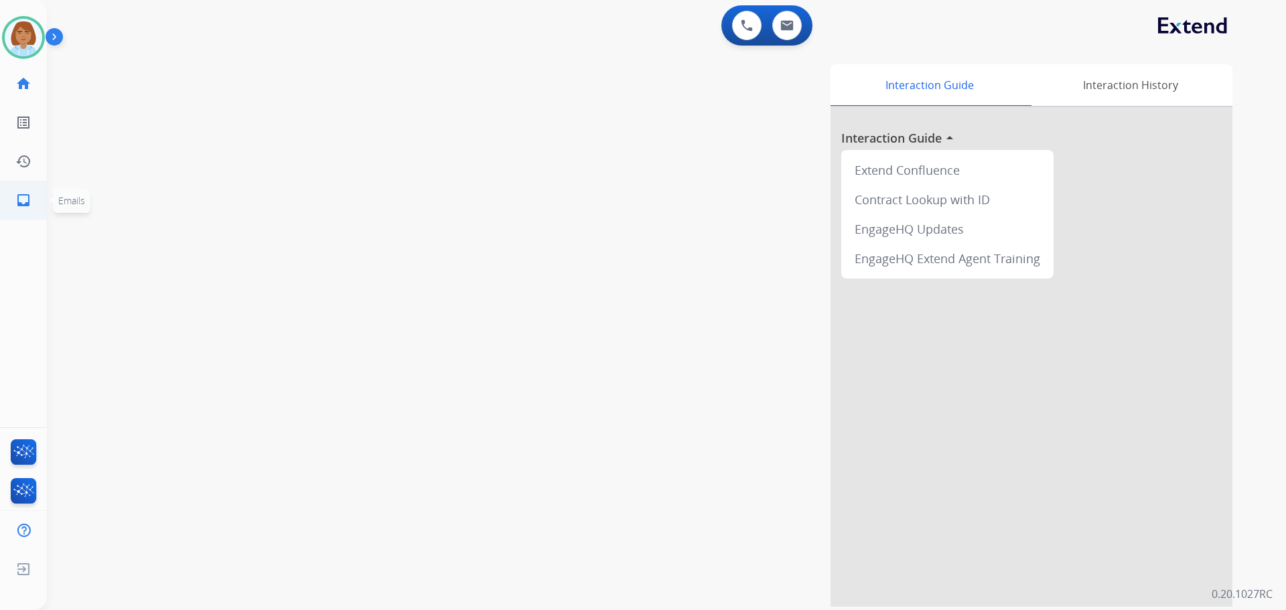
click at [17, 215] on link "inbox Emails" at bounding box center [23, 199] width 37 height 37
select select "**********"
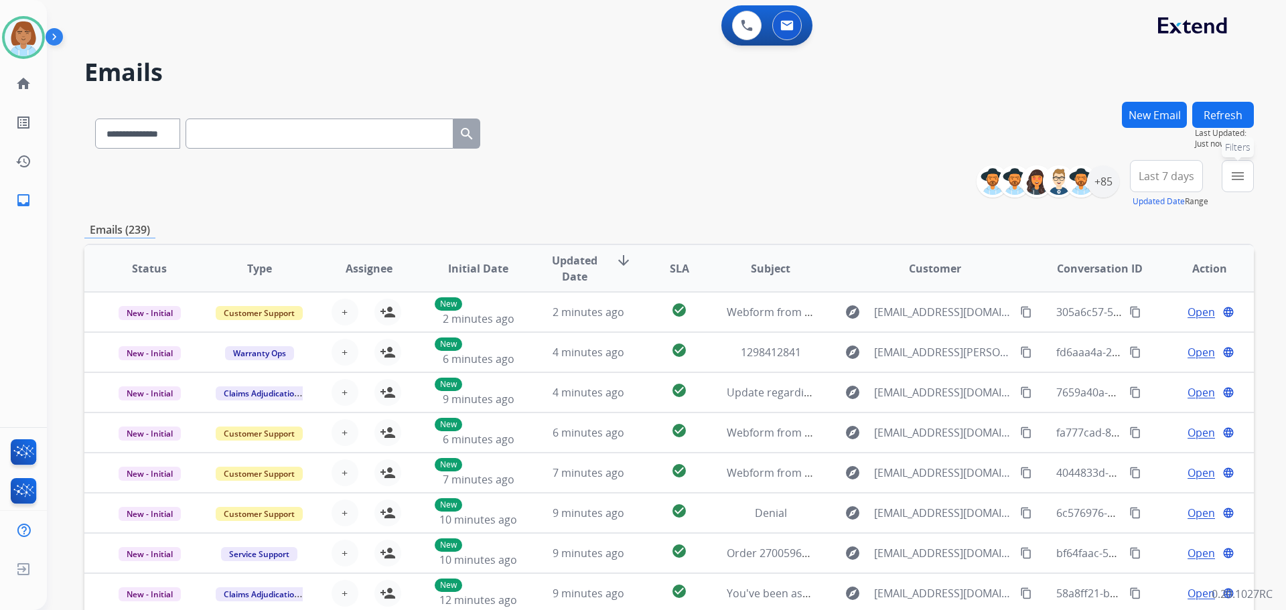
click at [722, 186] on button "menu Filters" at bounding box center [1237, 176] width 32 height 32
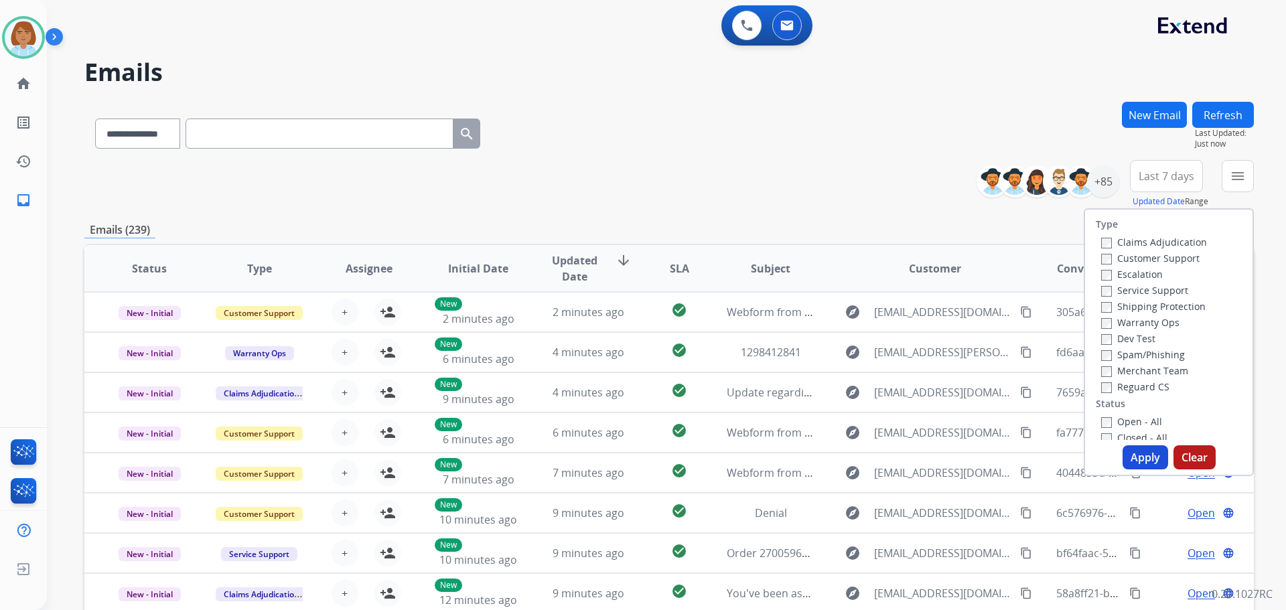
click at [722, 264] on div "Customer Support" at bounding box center [1154, 258] width 106 height 16
click at [722, 261] on label "Customer Support" at bounding box center [1150, 258] width 98 height 13
click at [722, 309] on label "Shipping Protection" at bounding box center [1153, 306] width 104 height 13
click at [722, 382] on label "Reguard CS" at bounding box center [1135, 386] width 68 height 13
click at [722, 420] on label "Open - All" at bounding box center [1131, 421] width 61 height 13
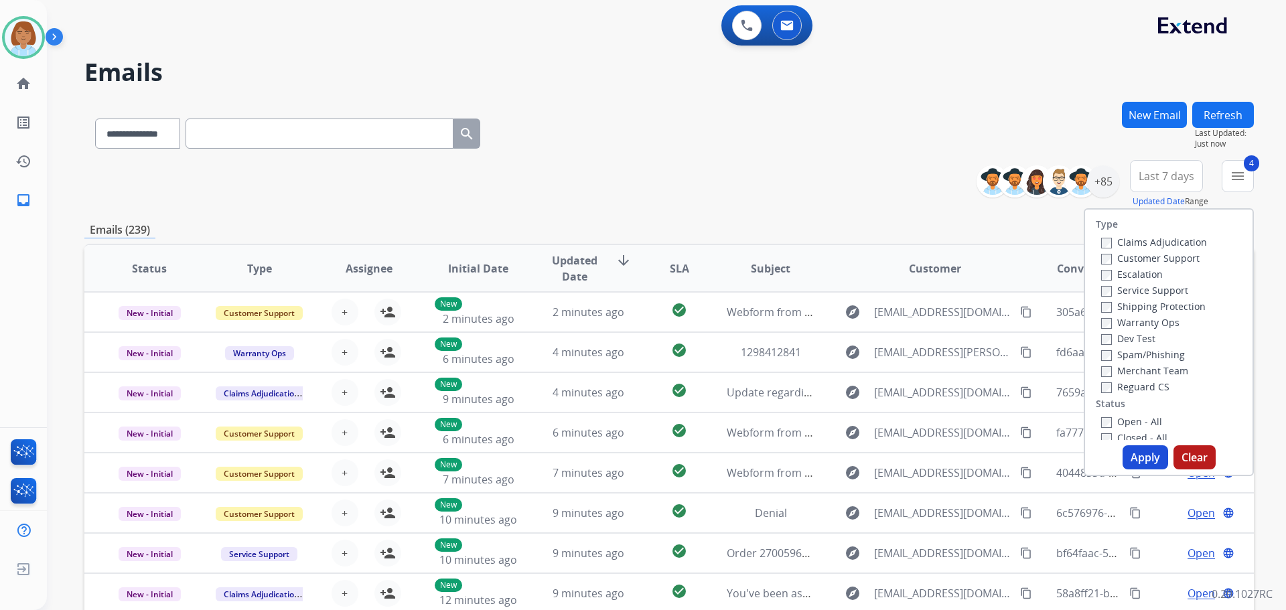
click at [722, 455] on button "Apply" at bounding box center [1145, 457] width 46 height 24
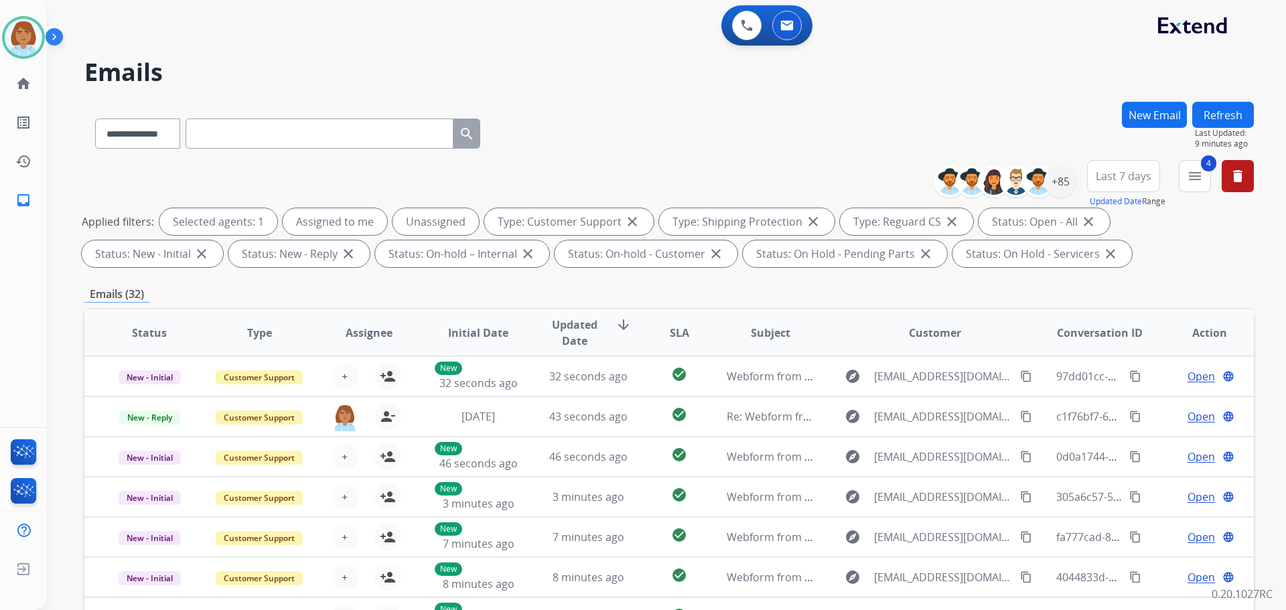
click at [722, 115] on button "New Email" at bounding box center [1154, 115] width 65 height 26
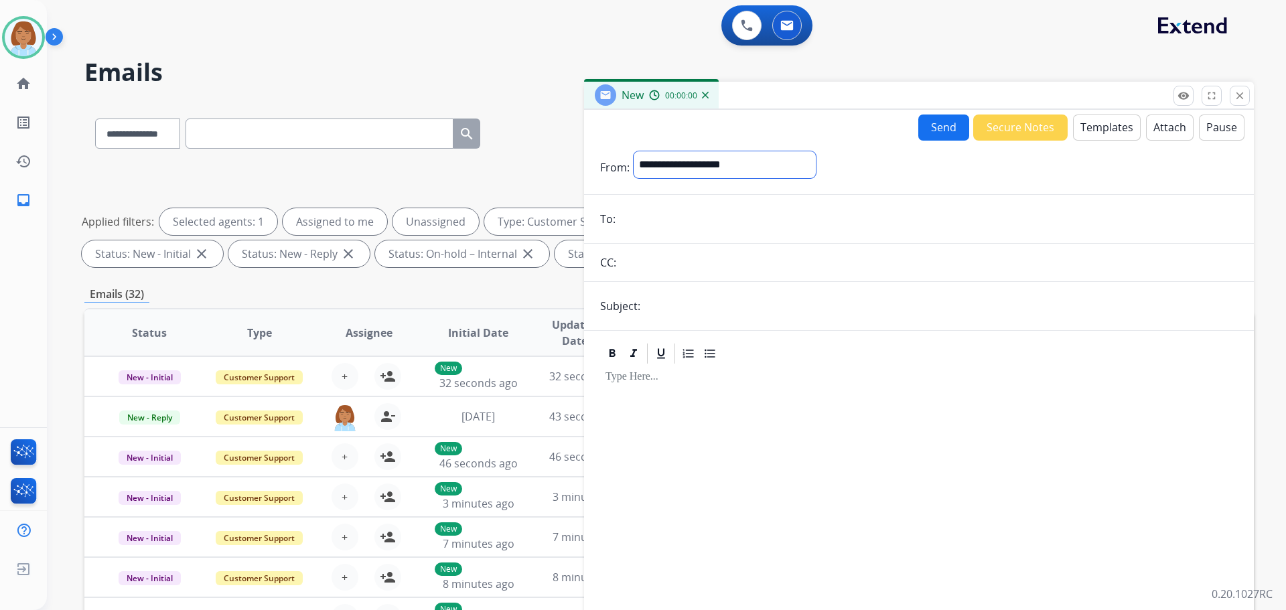
click at [722, 158] on select "**********" at bounding box center [724, 164] width 182 height 27
select select "**********"
click at [633, 151] on select "**********" at bounding box center [724, 164] width 182 height 27
drag, startPoint x: 725, startPoint y: 198, endPoint x: 710, endPoint y: 212, distance: 20.4
paste input "**********"
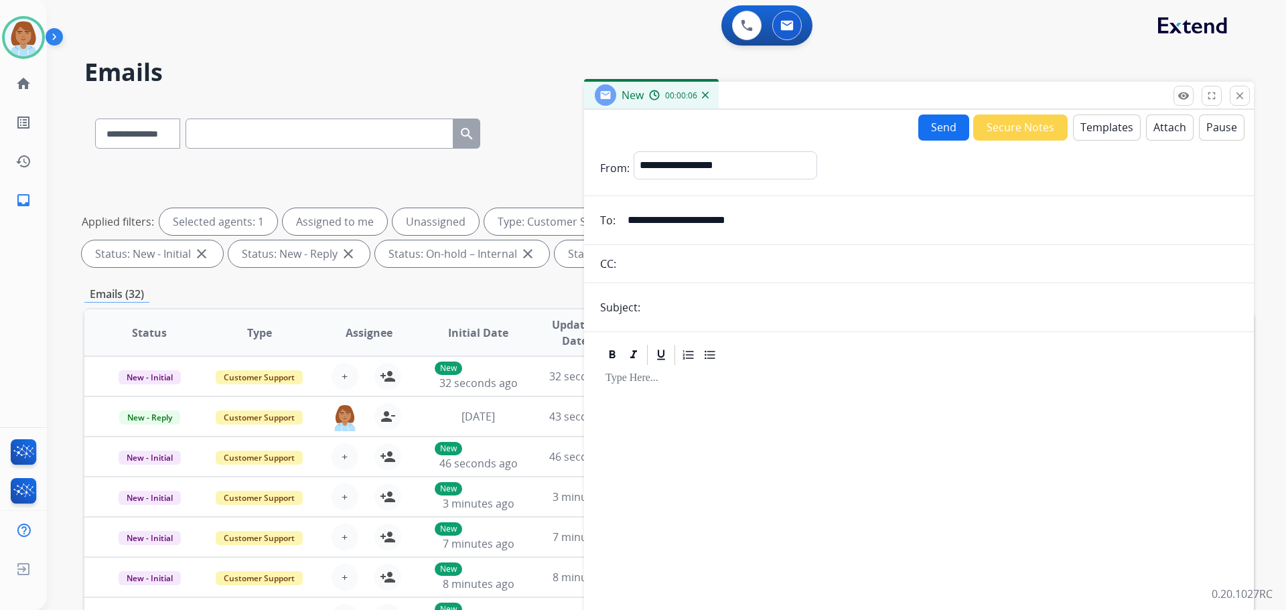
type input "**********"
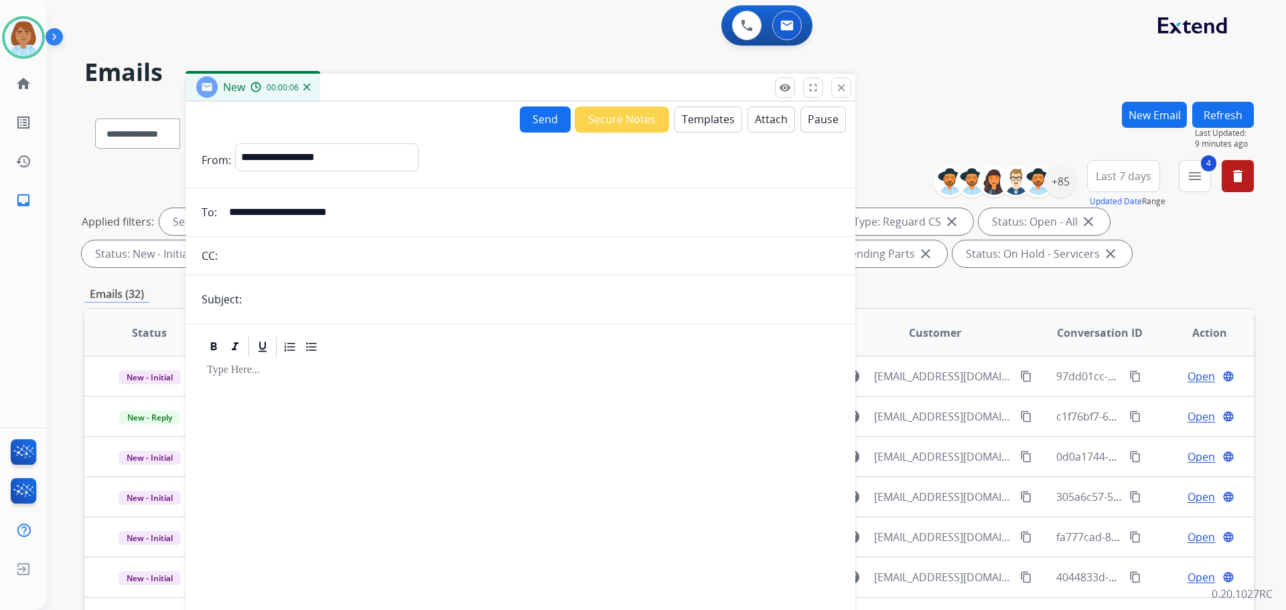
drag, startPoint x: 886, startPoint y: 96, endPoint x: 490, endPoint y: 86, distance: 395.8
click at [490, 86] on div "New 00:00:06" at bounding box center [520, 88] width 670 height 28
click at [722, 178] on div "+85" at bounding box center [1060, 181] width 32 height 32
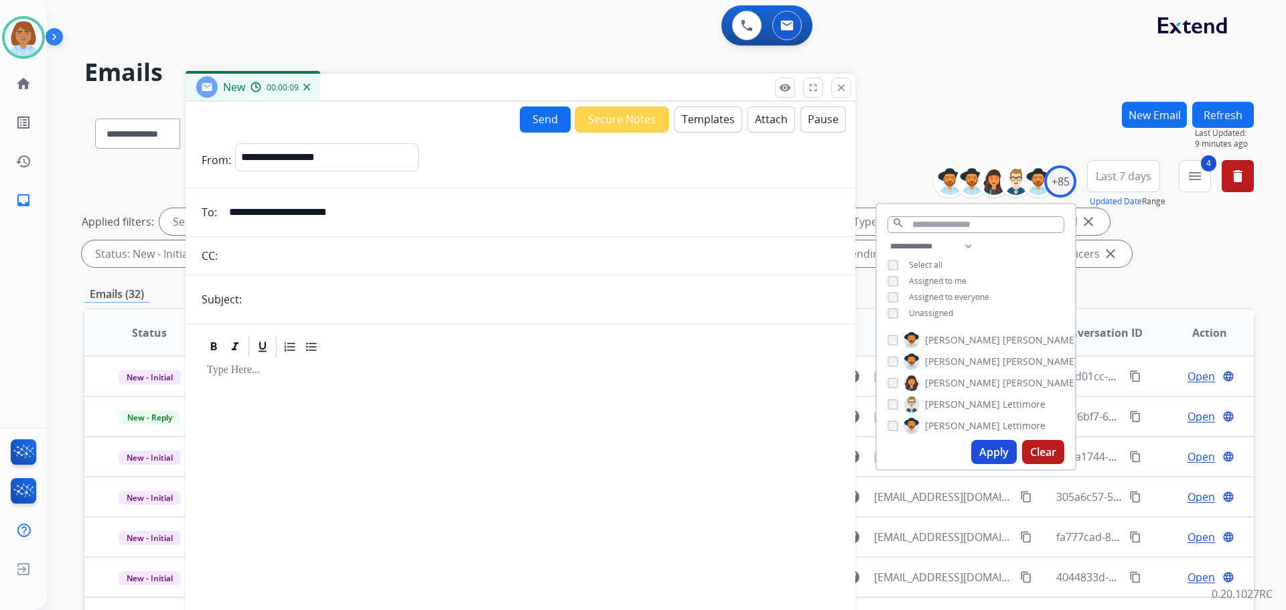
click at [722, 308] on span "Unassigned" at bounding box center [931, 312] width 44 height 11
click at [722, 453] on button "Apply" at bounding box center [994, 452] width 46 height 24
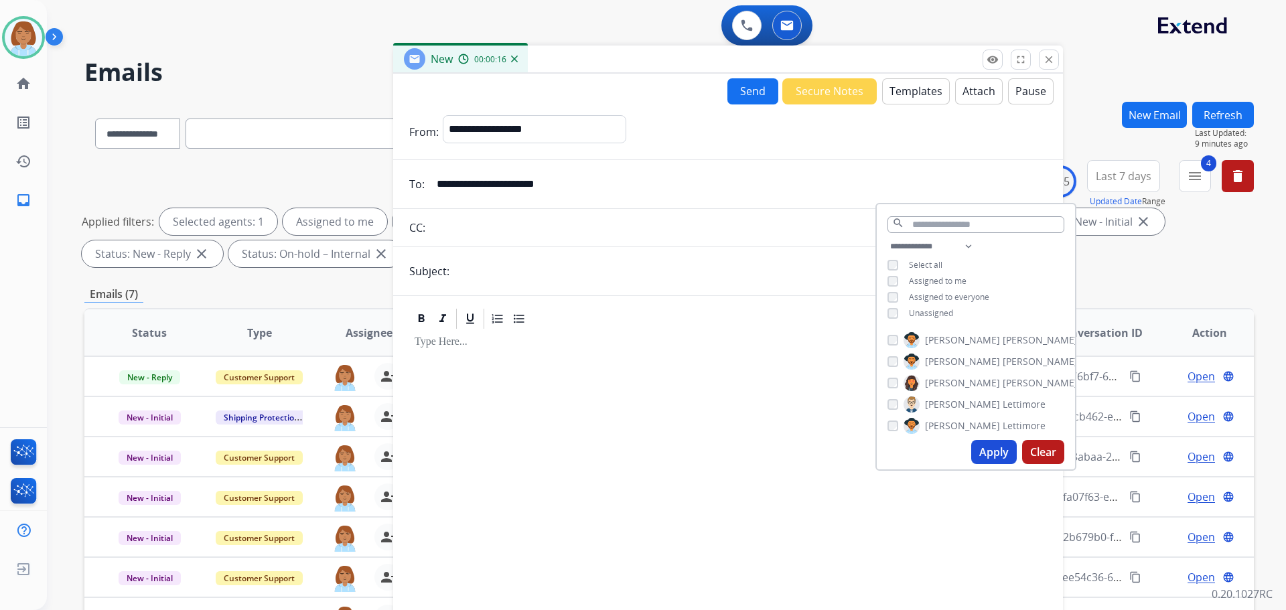
drag, startPoint x: 601, startPoint y: 92, endPoint x: 805, endPoint y: 62, distance: 206.4
click at [722, 62] on div "New 00:00:16" at bounding box center [728, 60] width 670 height 28
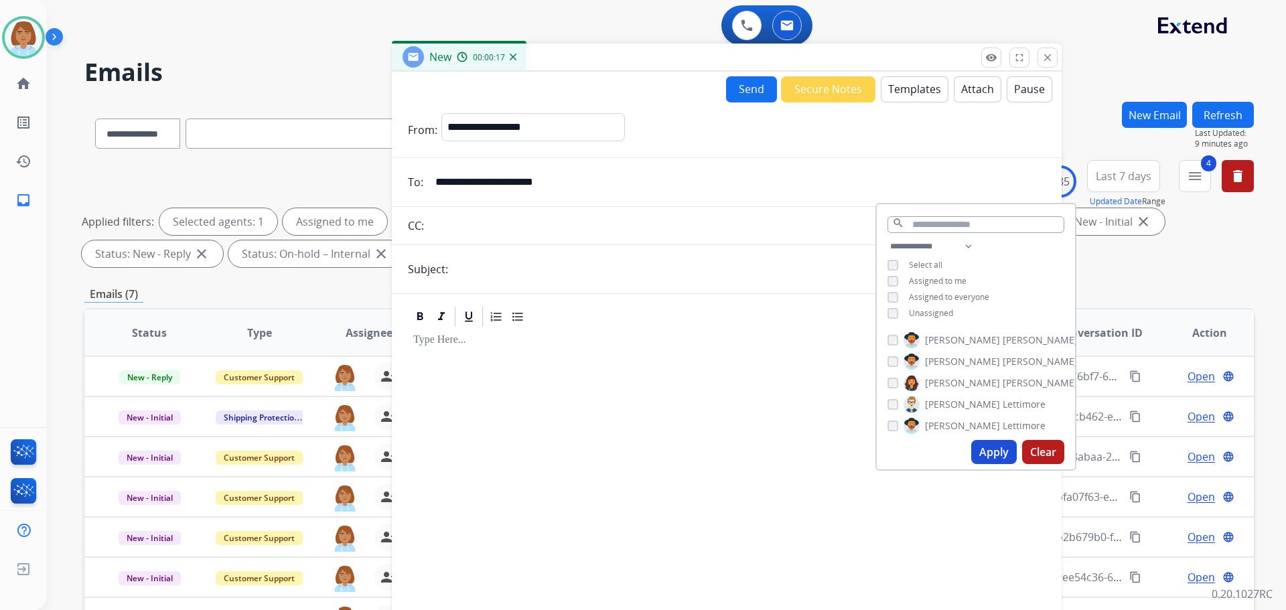
click at [491, 262] on input "text" at bounding box center [748, 269] width 593 height 27
type input "**********"
click at [722, 85] on button "Templates" at bounding box center [914, 89] width 68 height 26
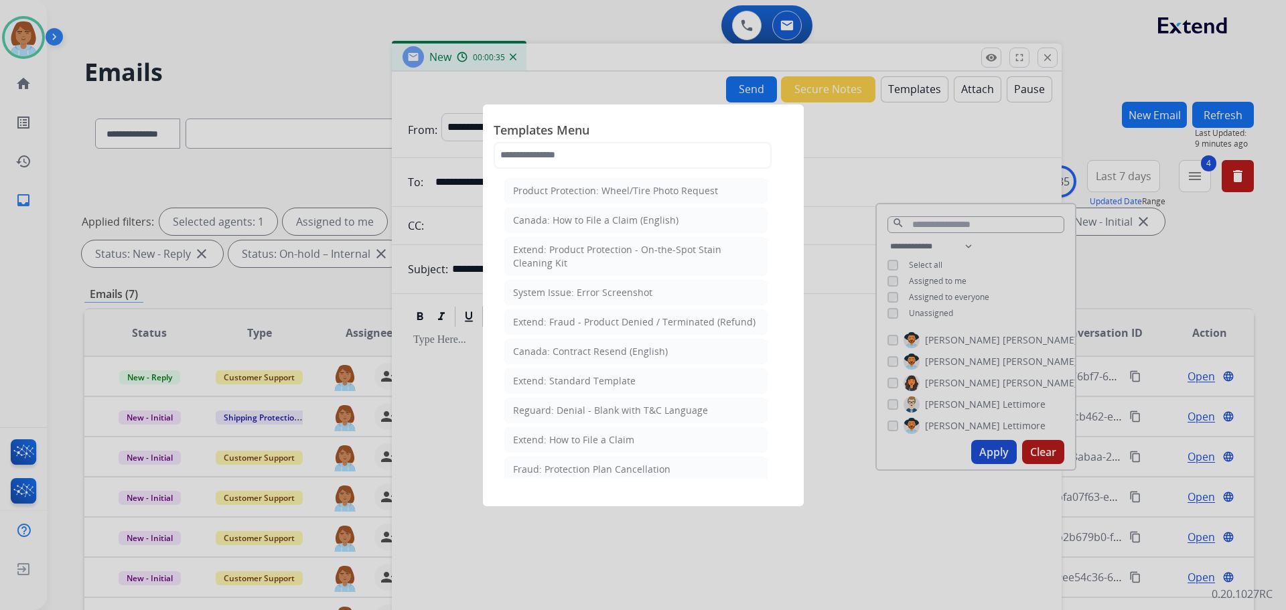
drag, startPoint x: 688, startPoint y: 377, endPoint x: 686, endPoint y: 370, distance: 7.0
click at [688, 376] on li "Extend: Standard Template" at bounding box center [635, 380] width 263 height 25
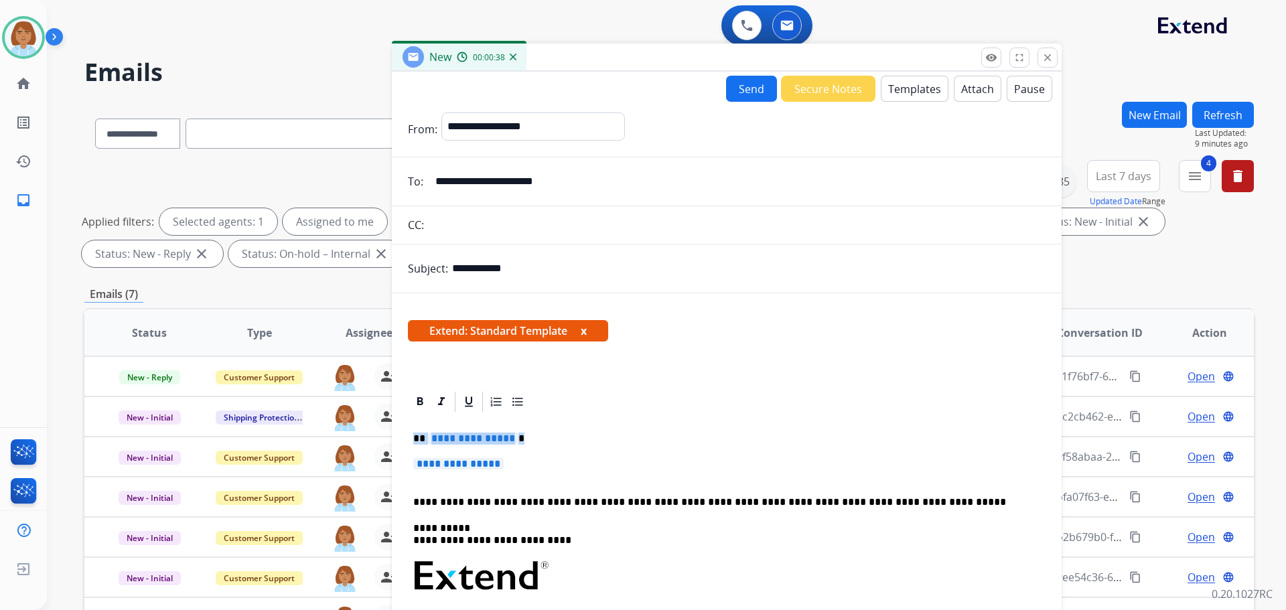
drag, startPoint x: 543, startPoint y: 463, endPoint x: 396, endPoint y: 436, distance: 149.8
click at [396, 436] on div "**********" at bounding box center [727, 594] width 670 height 409
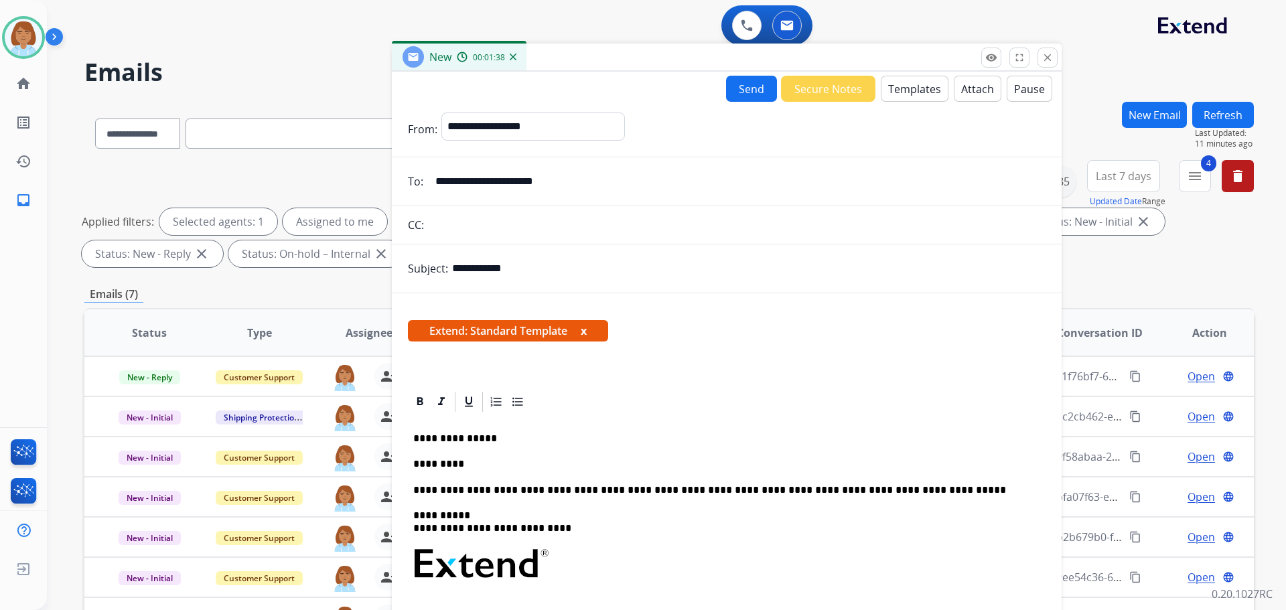
click at [595, 439] on p "**********" at bounding box center [721, 439] width 616 height 12
click at [585, 455] on div "**********" at bounding box center [726, 601] width 637 height 375
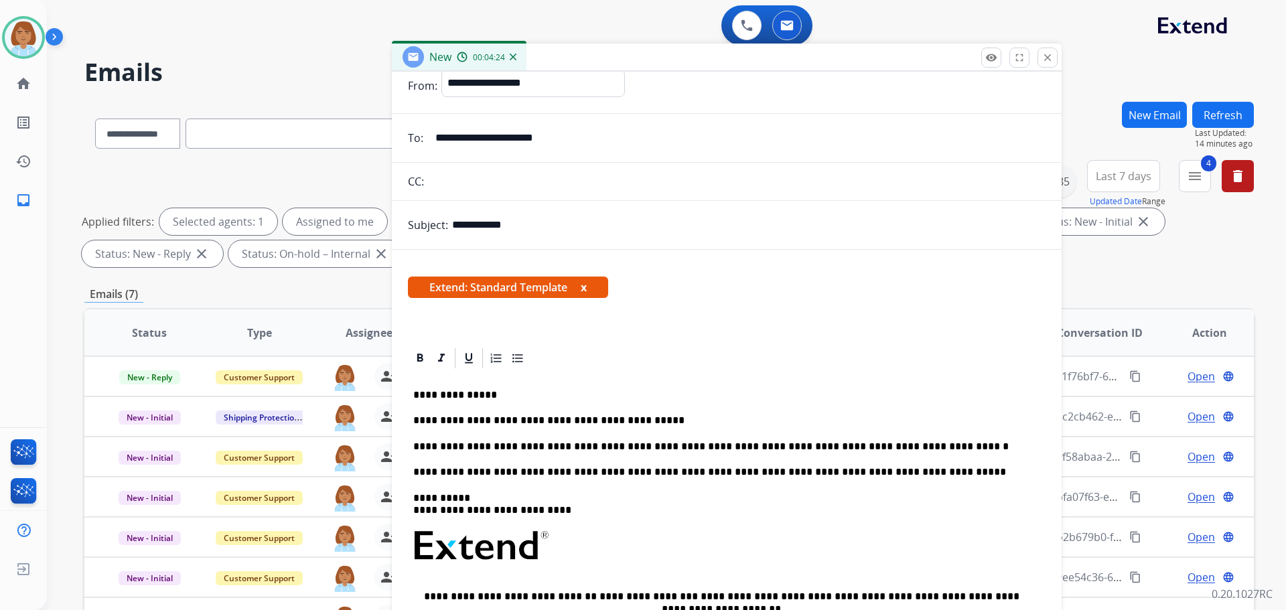
scroll to position [67, 0]
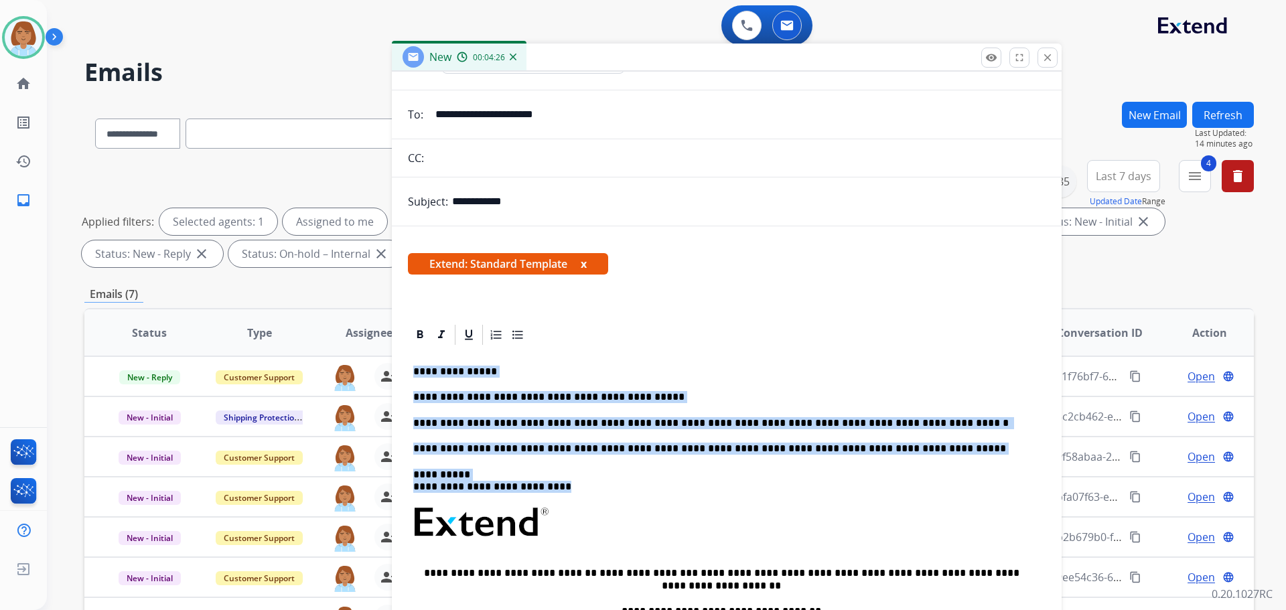
drag, startPoint x: 594, startPoint y: 493, endPoint x: 404, endPoint y: 358, distance: 233.3
click at [404, 358] on div "**********" at bounding box center [727, 534] width 670 height 422
copy div "**********"
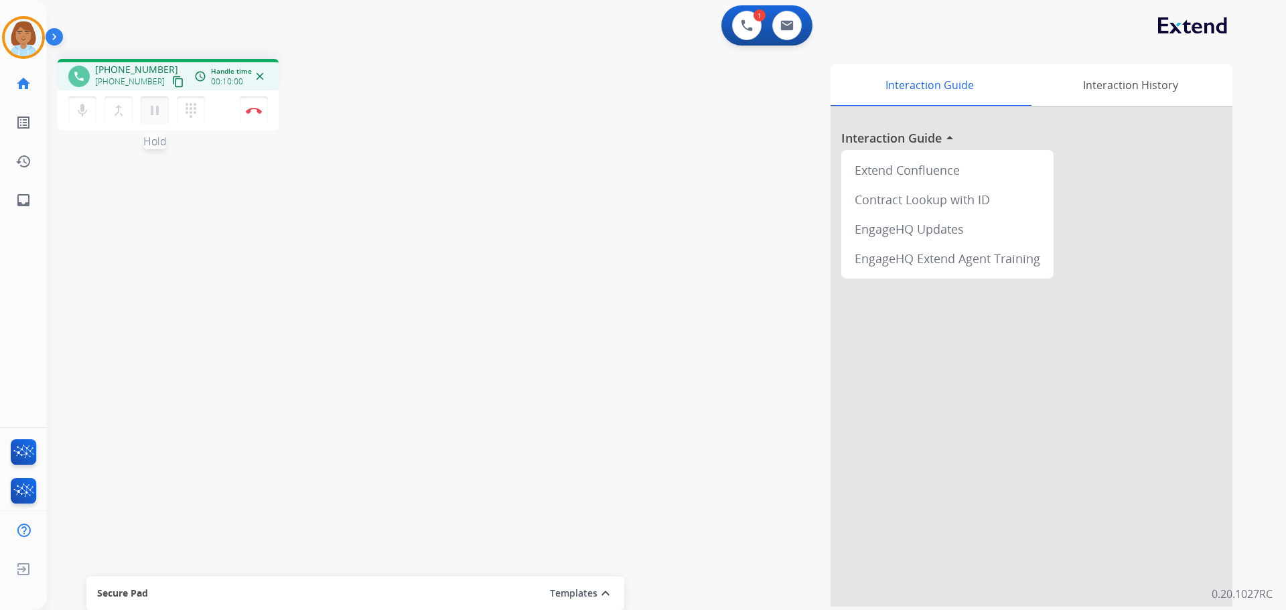
click at [156, 110] on mat-icon "pause" at bounding box center [155, 110] width 16 height 16
click at [83, 107] on mat-icon "mic" at bounding box center [82, 110] width 16 height 16
click at [66, 102] on div "mic_off Mute merge_type Bridge play_arrow Hold dialpad Dialpad Disconnect" at bounding box center [168, 110] width 221 height 40
click at [72, 105] on button "mic_off Mute" at bounding box center [82, 110] width 28 height 28
click at [162, 114] on mat-icon "play_arrow" at bounding box center [155, 110] width 16 height 16
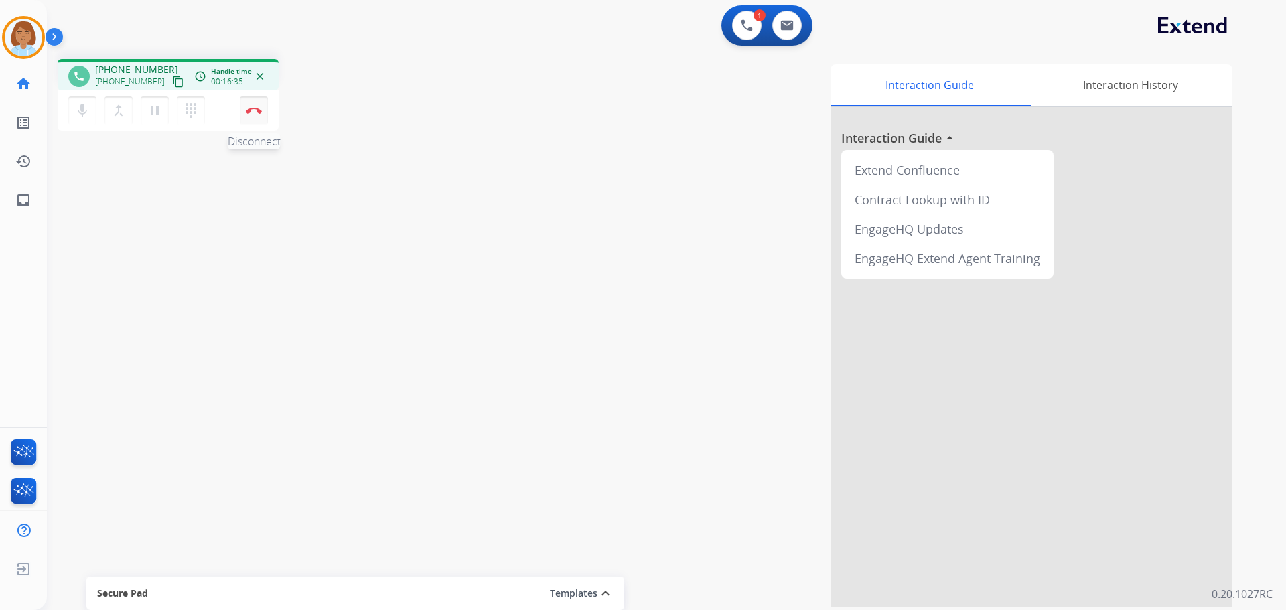
click at [256, 116] on button "Disconnect" at bounding box center [254, 110] width 28 height 28
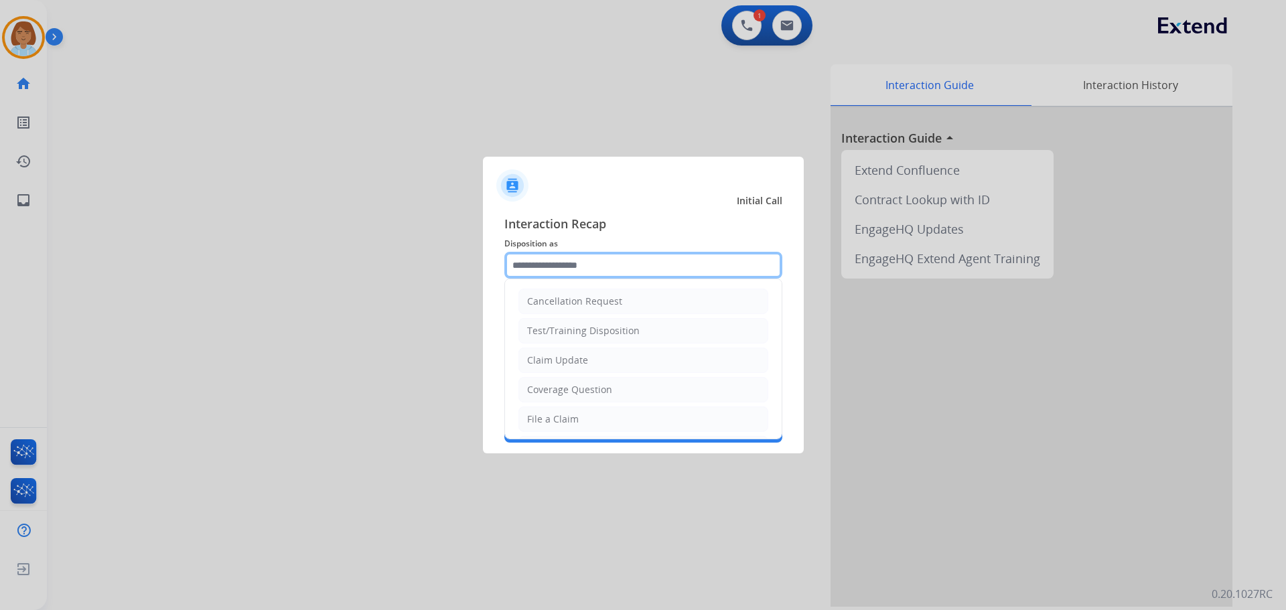
click at [561, 264] on input "text" at bounding box center [643, 265] width 278 height 27
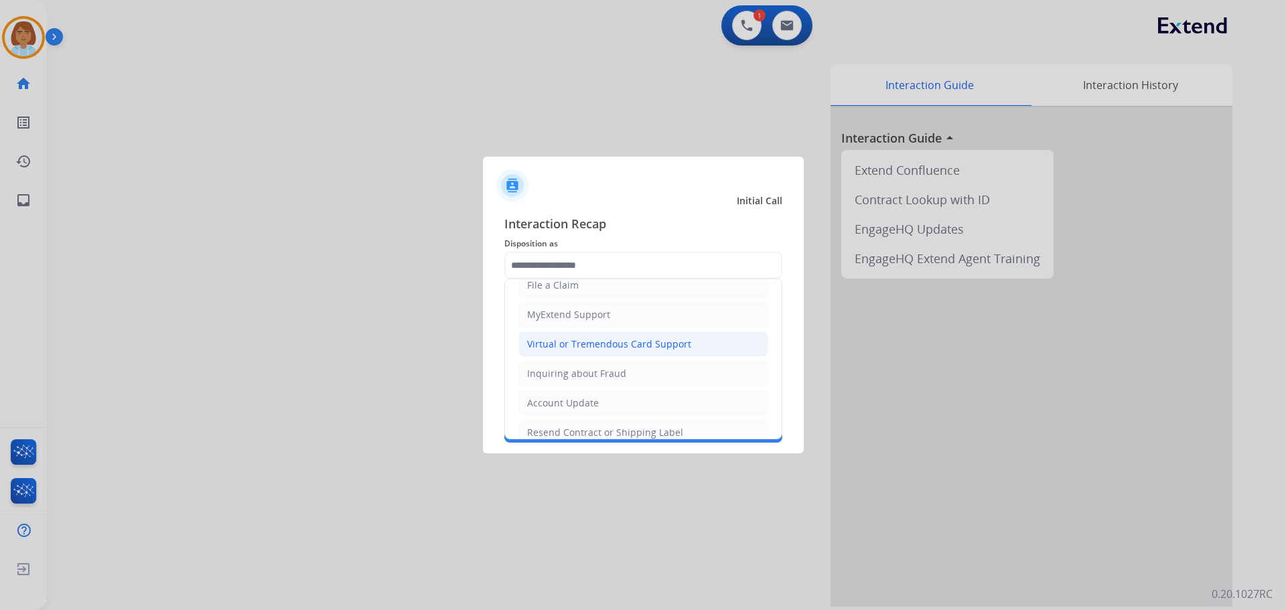
click at [612, 343] on div "Virtual or Tremendous Card Support" at bounding box center [609, 343] width 164 height 13
type input "**********"
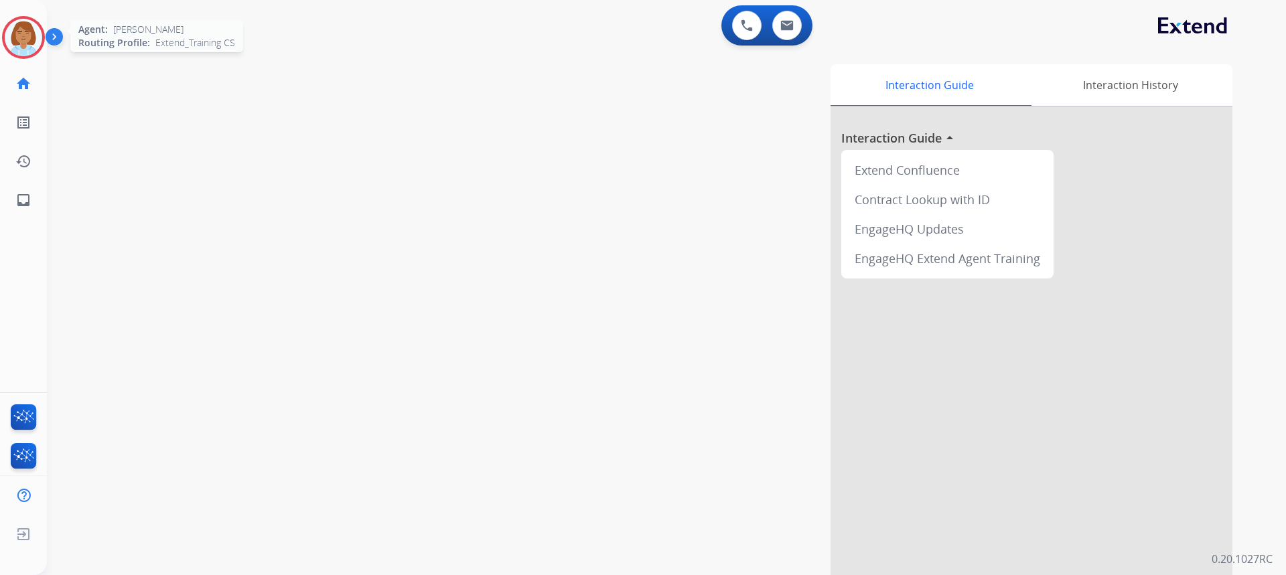
click at [20, 43] on img at bounding box center [23, 37] width 37 height 37
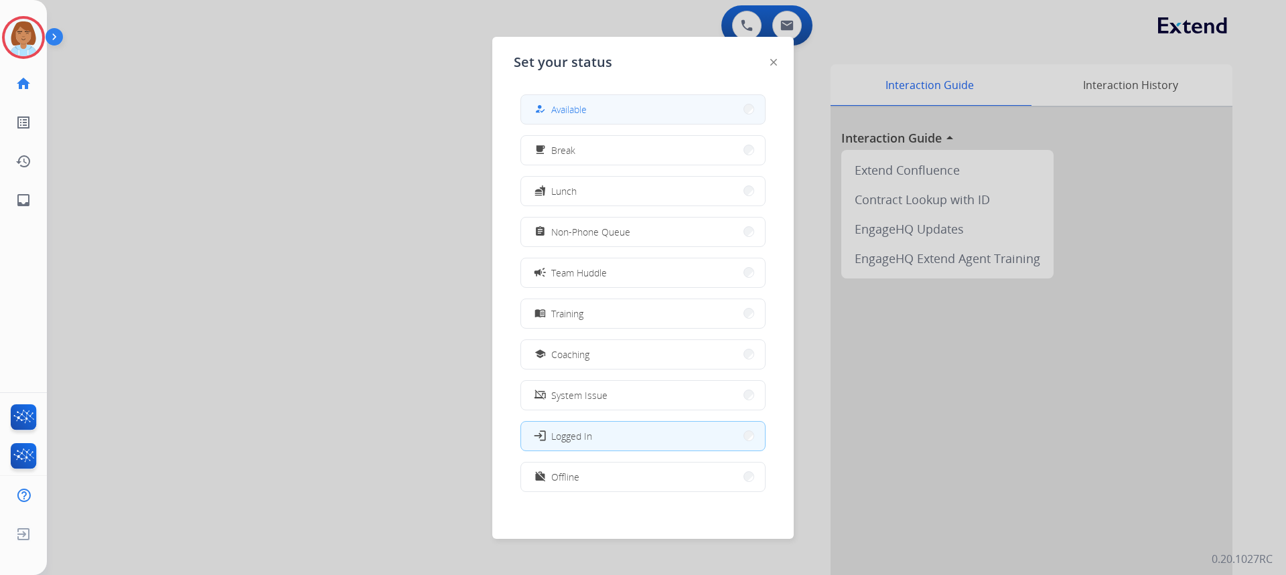
click at [612, 98] on button "how_to_reg Available" at bounding box center [643, 109] width 244 height 29
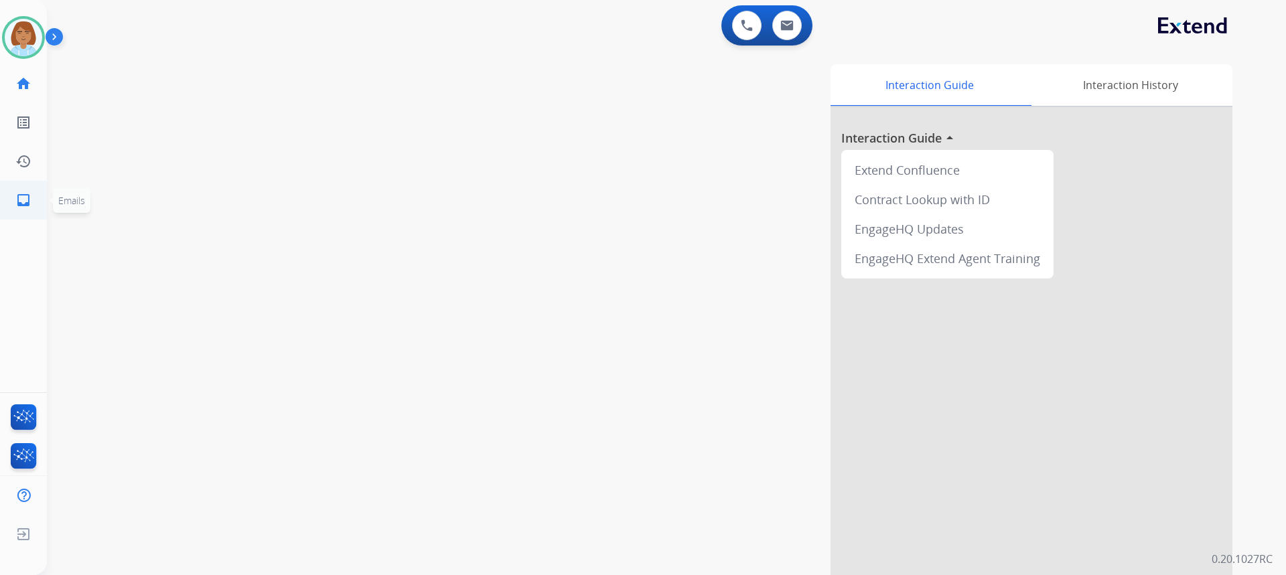
click at [17, 213] on link "inbox Emails" at bounding box center [23, 199] width 37 height 37
select select "**********"
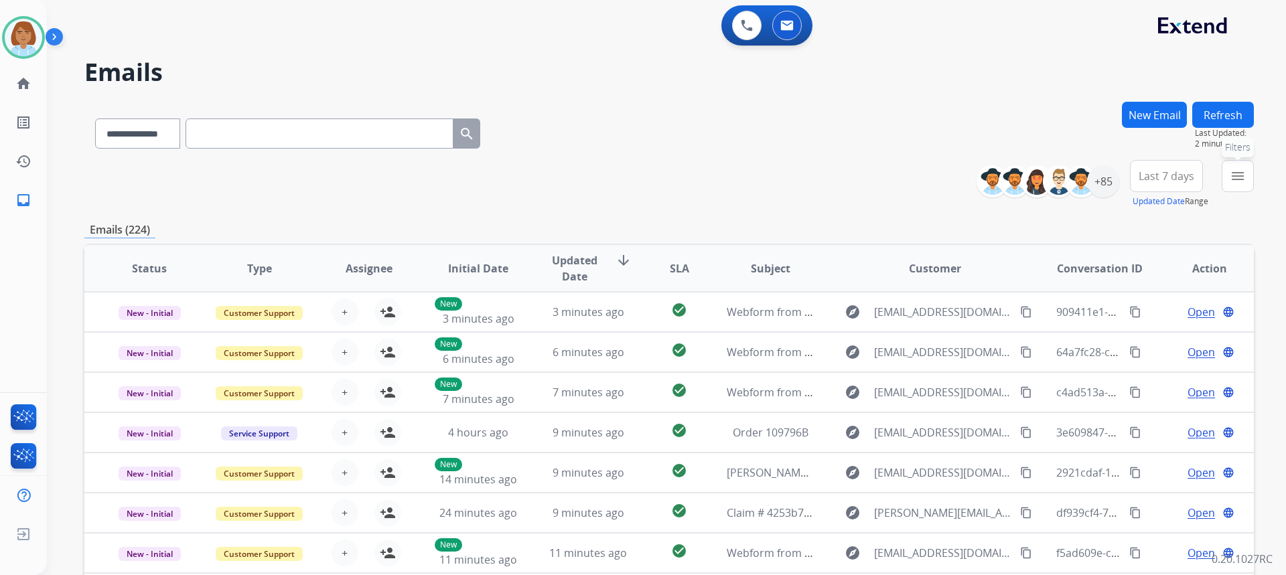
click at [1241, 187] on button "menu Filters" at bounding box center [1237, 176] width 32 height 32
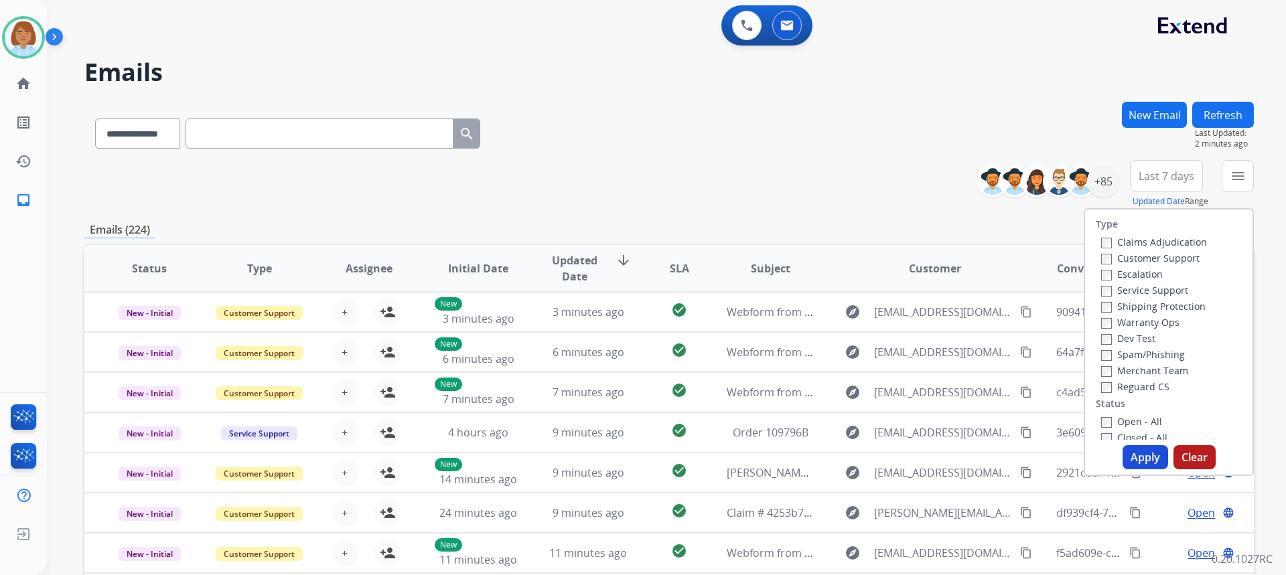
click at [1179, 260] on label "Customer Support" at bounding box center [1150, 258] width 98 height 13
click at [1170, 311] on label "Shipping Protection" at bounding box center [1153, 306] width 104 height 13
click at [1126, 387] on label "Reguard CS" at bounding box center [1135, 386] width 68 height 13
click at [1118, 417] on label "Open - All" at bounding box center [1131, 421] width 61 height 13
click at [1132, 455] on button "Apply" at bounding box center [1145, 457] width 46 height 24
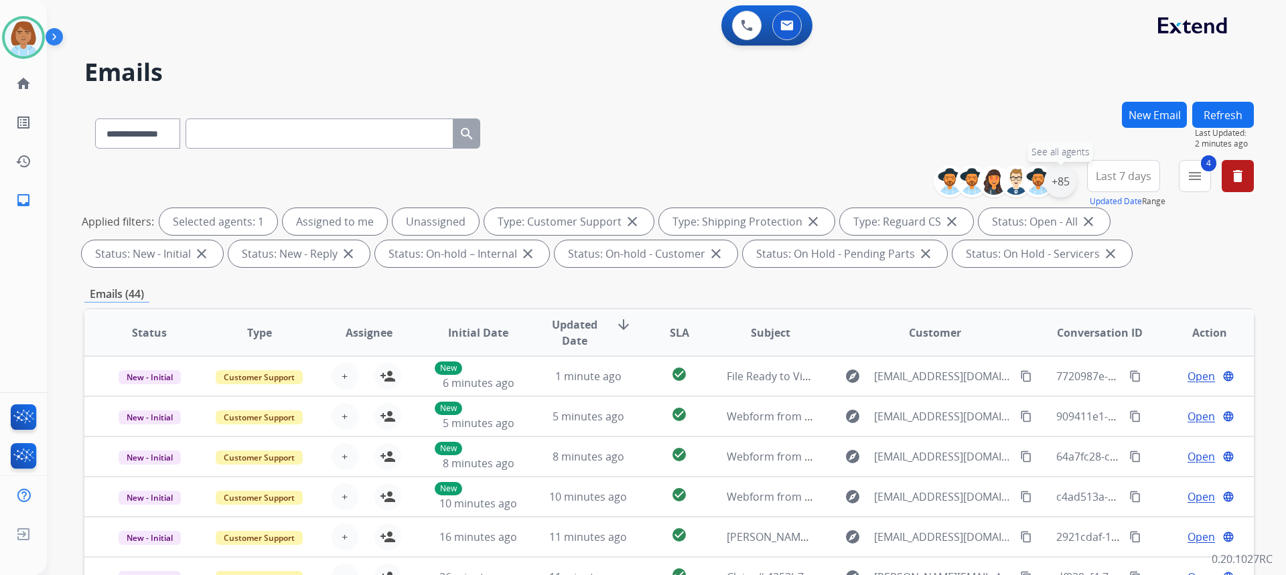
click at [1067, 187] on div "+85" at bounding box center [1060, 181] width 32 height 32
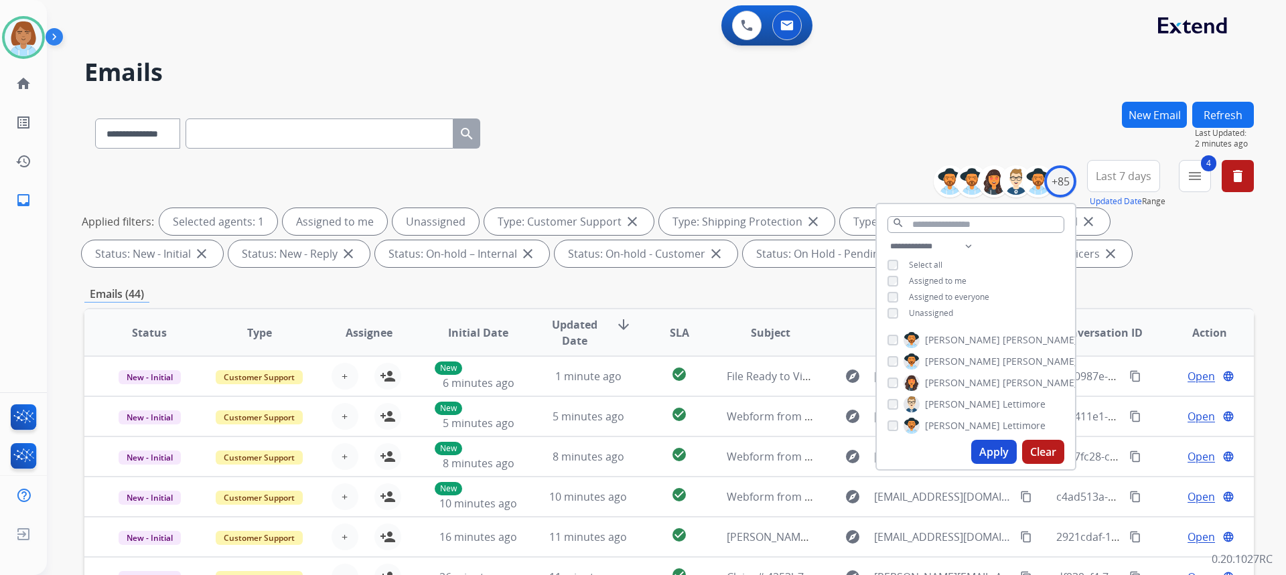
click at [929, 314] on span "Unassigned" at bounding box center [931, 312] width 44 height 11
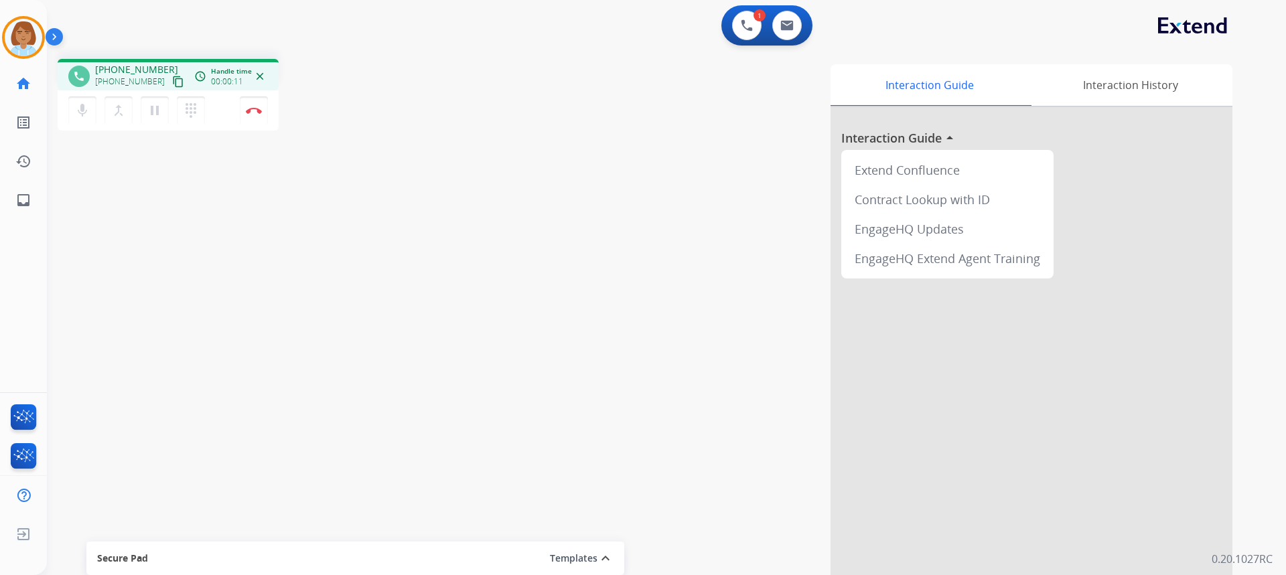
click at [1284, 520] on div "1 Voice Interactions 0 Email Interactions phone [PHONE_NUMBER] [PHONE_NUMBER] c…" at bounding box center [666, 287] width 1239 height 575
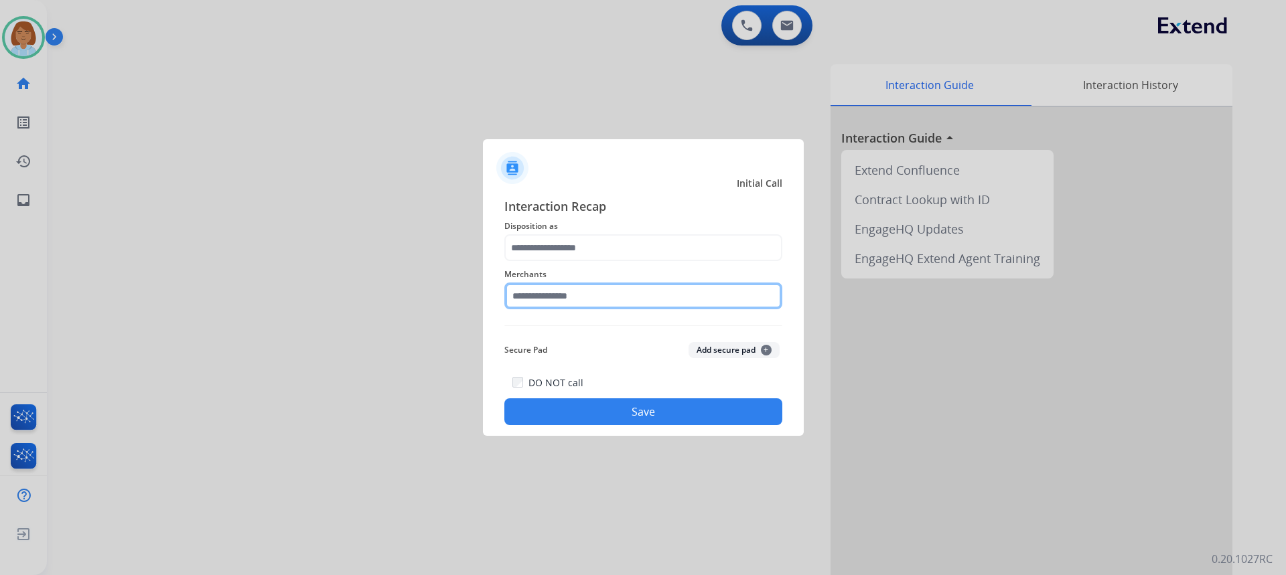
drag, startPoint x: 552, startPoint y: 289, endPoint x: 551, endPoint y: 264, distance: 24.1
click at [551, 283] on input "text" at bounding box center [643, 296] width 278 height 27
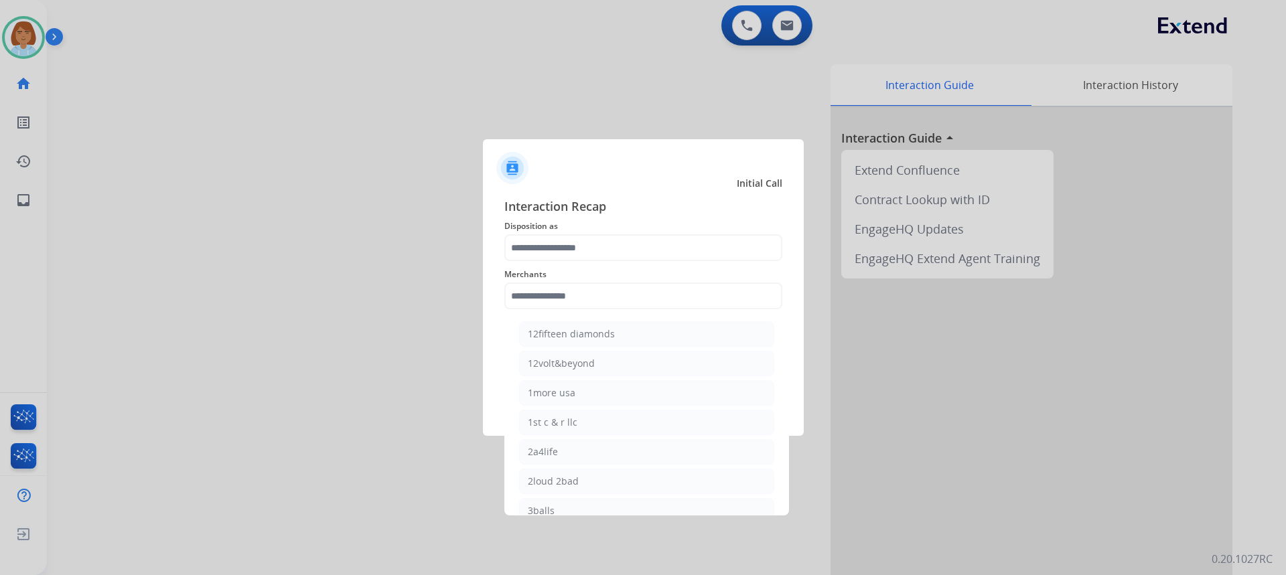
drag, startPoint x: 551, startPoint y: 264, endPoint x: 553, endPoint y: 248, distance: 16.2
click at [550, 264] on div "Merchants 12fifteen diamonds 12volt&beyond 1more usa 1st c & r llc 2a4life 2lou…" at bounding box center [643, 288] width 278 height 54
click at [560, 237] on input "text" at bounding box center [643, 247] width 278 height 27
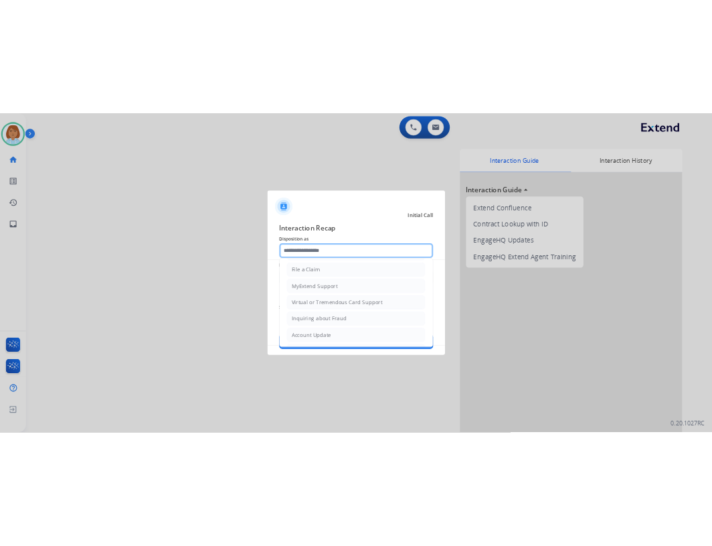
scroll to position [209, 0]
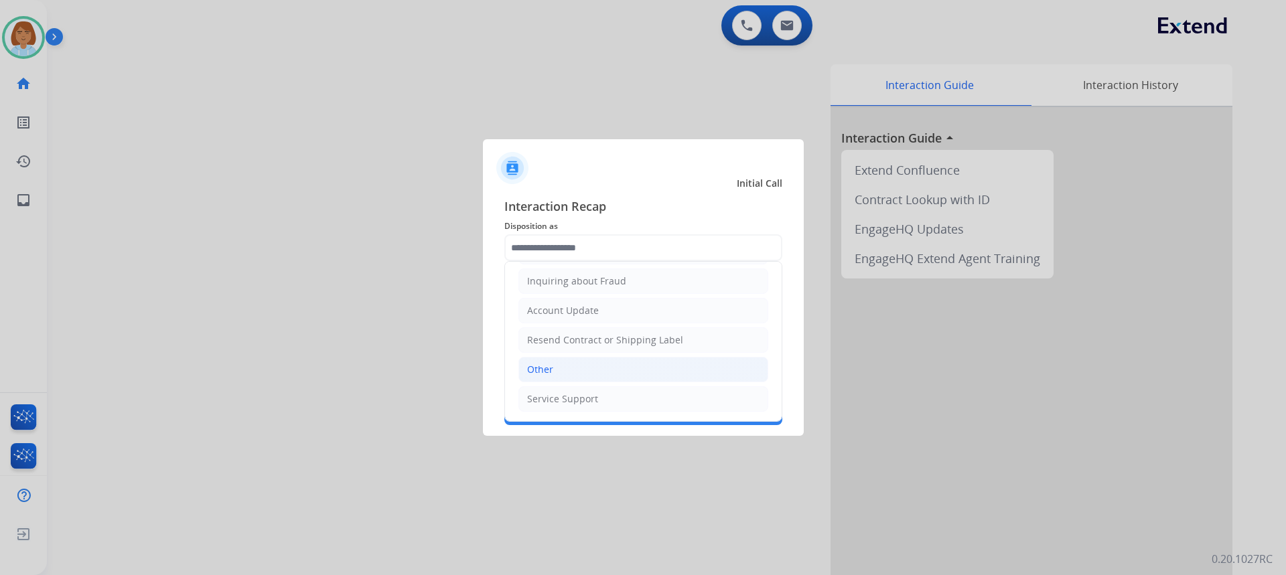
click at [554, 373] on li "Other" at bounding box center [643, 369] width 250 height 25
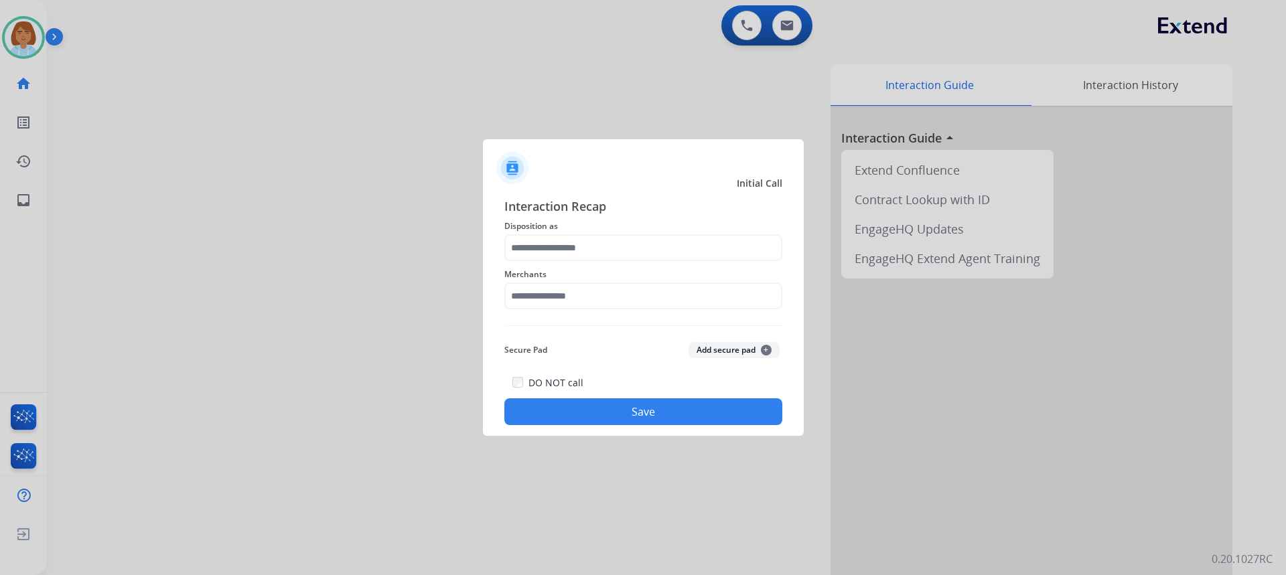
type input "*****"
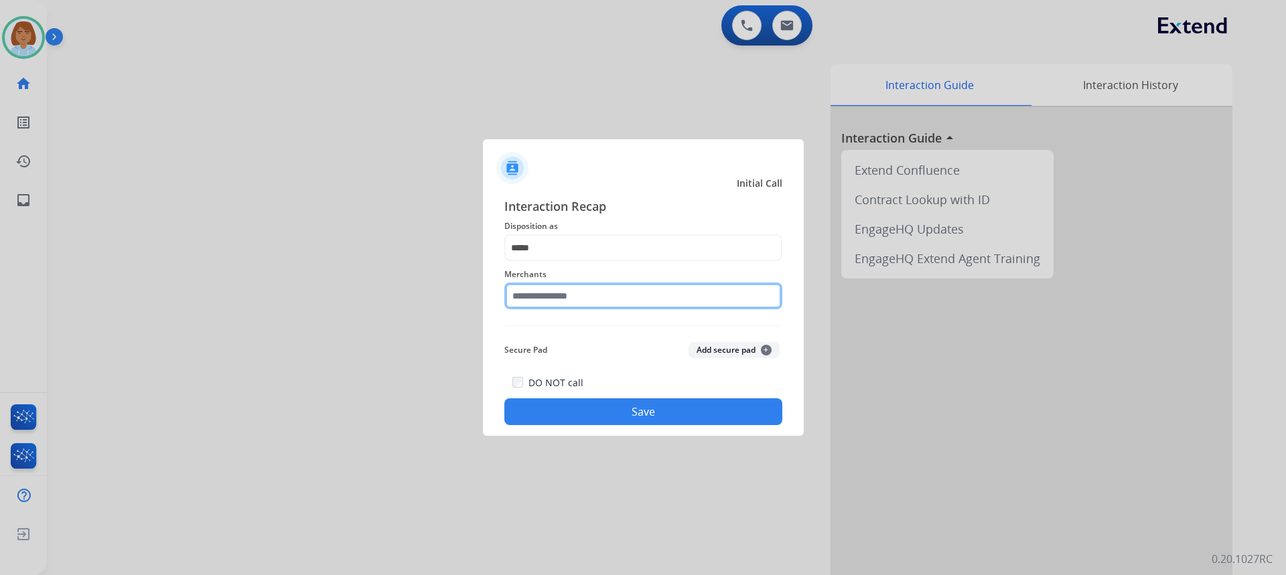
click at [572, 285] on input "text" at bounding box center [643, 296] width 278 height 27
type input "*********"
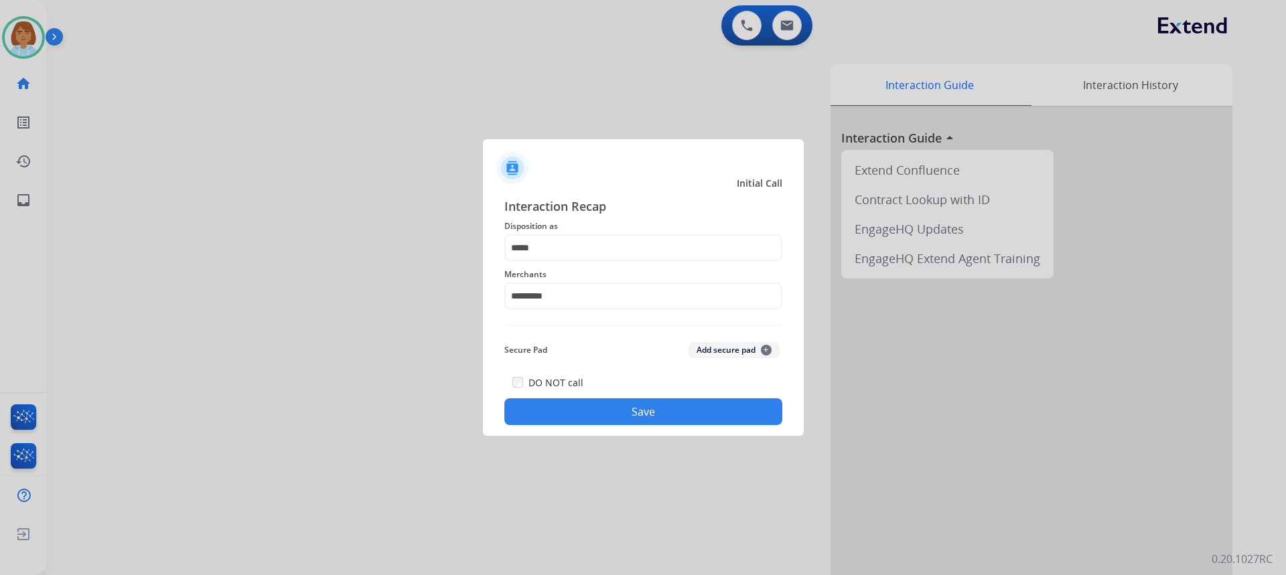
click at [607, 418] on button "Save" at bounding box center [643, 411] width 278 height 27
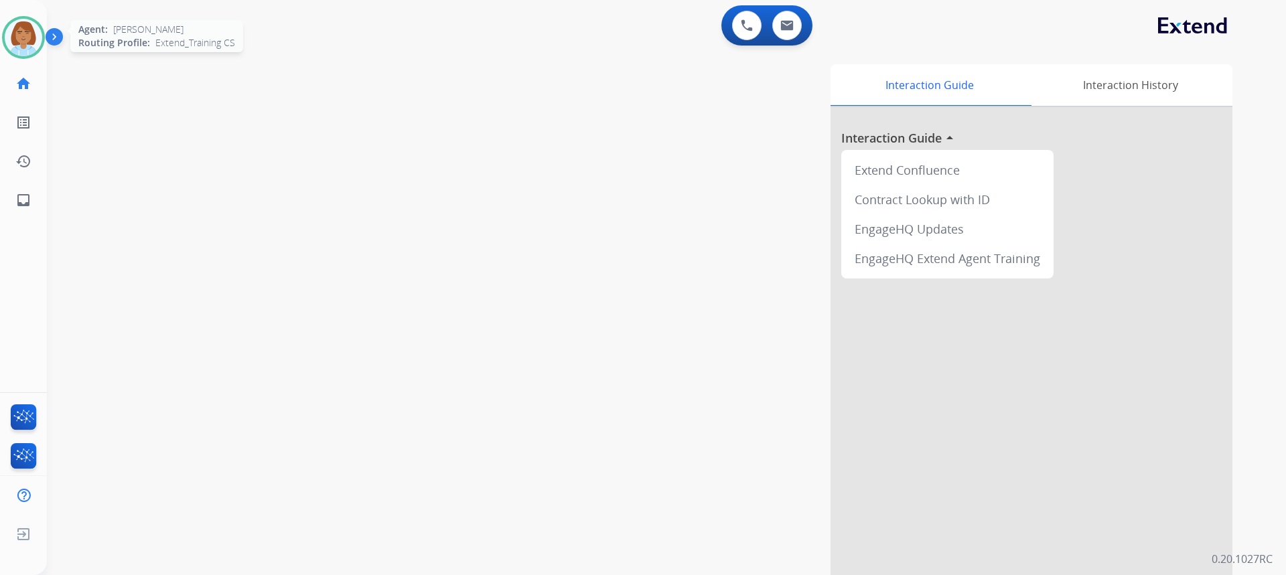
click at [34, 41] on img at bounding box center [23, 37] width 37 height 37
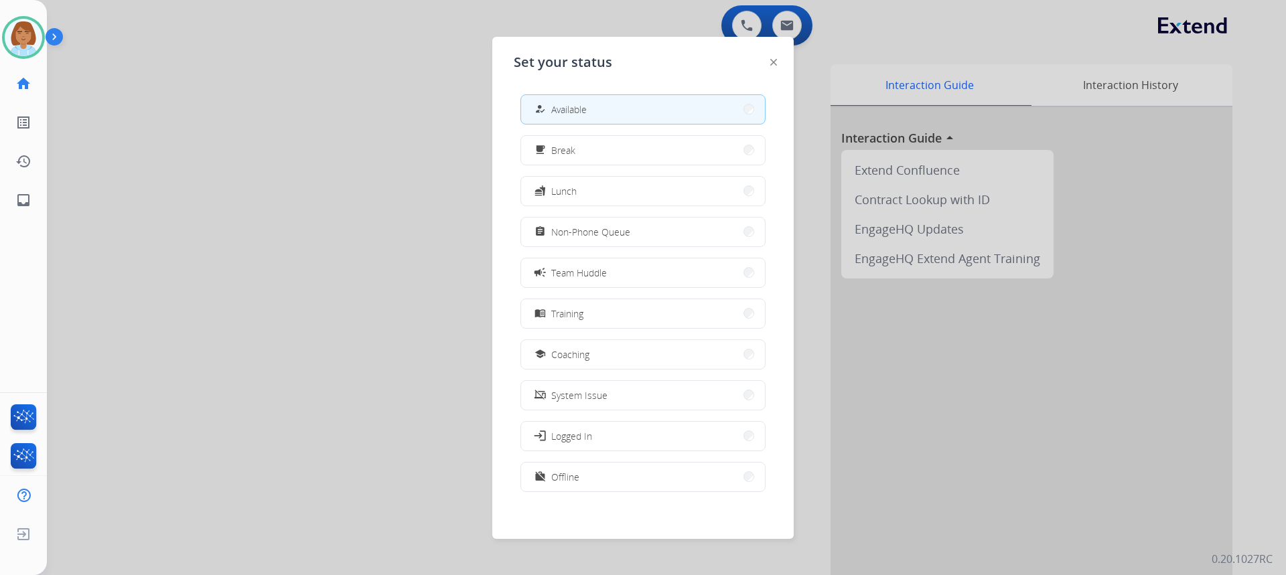
click at [106, 134] on div at bounding box center [643, 287] width 1286 height 575
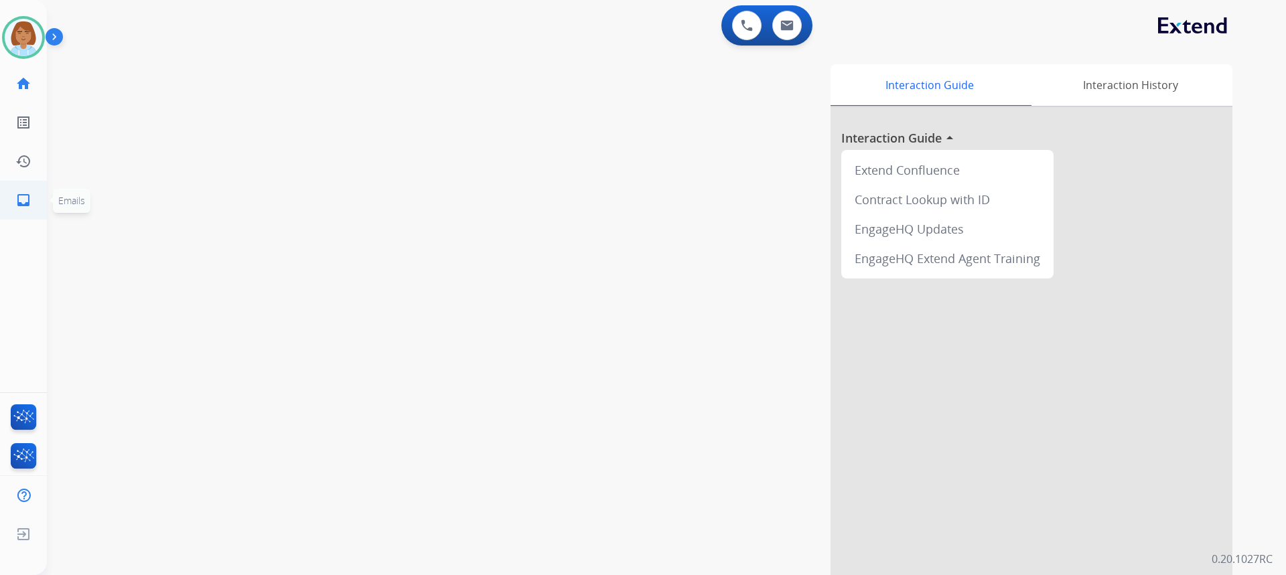
click at [34, 206] on link "inbox Emails" at bounding box center [23, 199] width 37 height 37
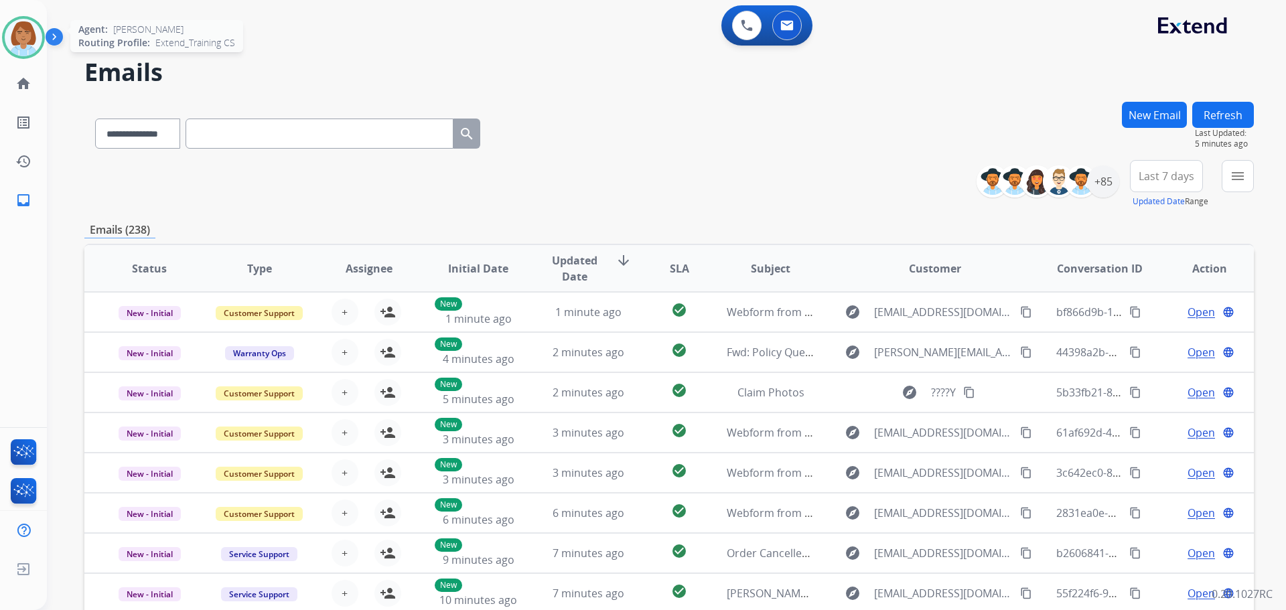
click at [35, 56] on div at bounding box center [23, 37] width 43 height 43
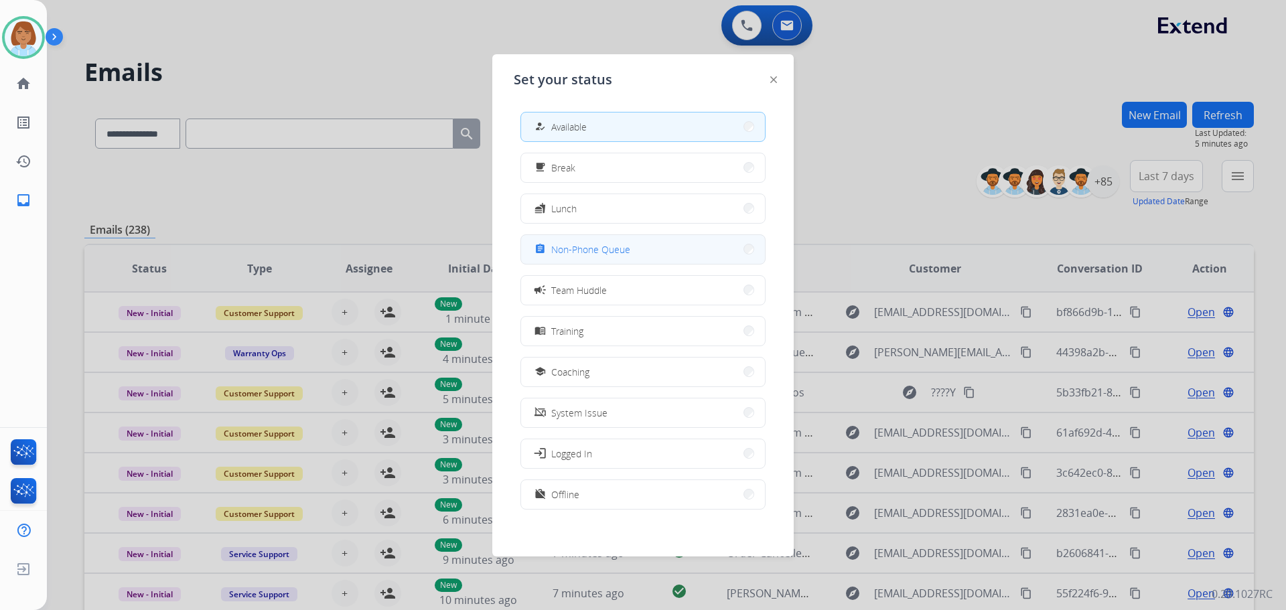
click at [531, 248] on button "assignment Non-Phone Queue" at bounding box center [643, 249] width 244 height 29
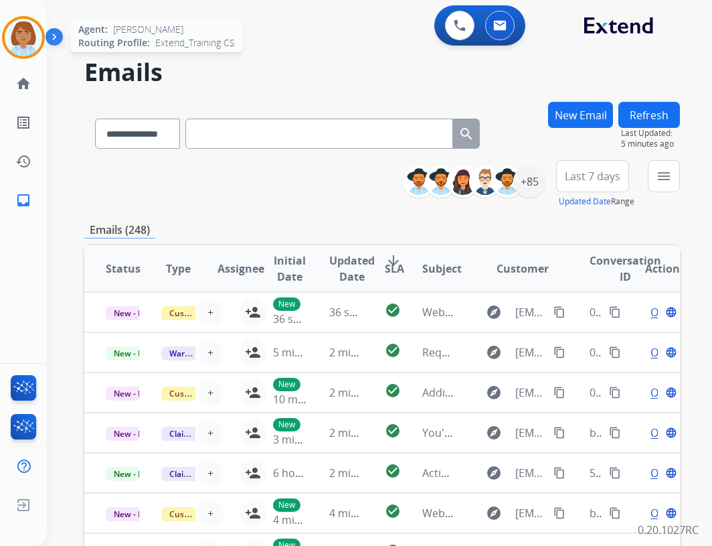
click at [14, 25] on img at bounding box center [23, 37] width 37 height 37
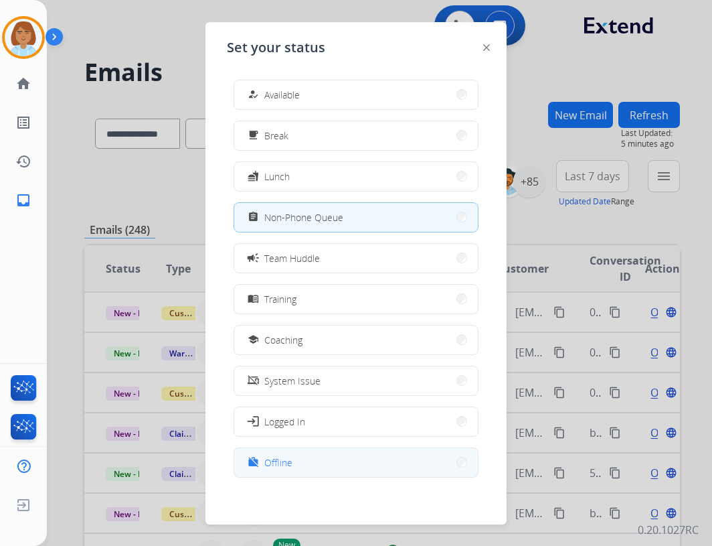
click at [339, 463] on button "work_off Offline" at bounding box center [356, 462] width 244 height 29
